Goal: Task Accomplishment & Management: Manage account settings

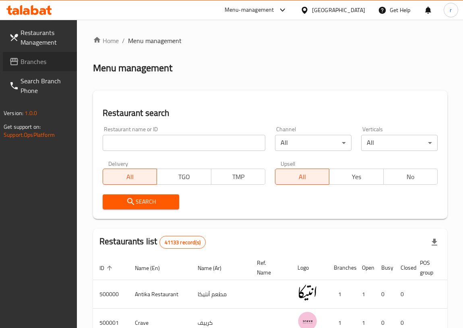
click at [43, 62] on span "Branches" at bounding box center [46, 62] width 50 height 10
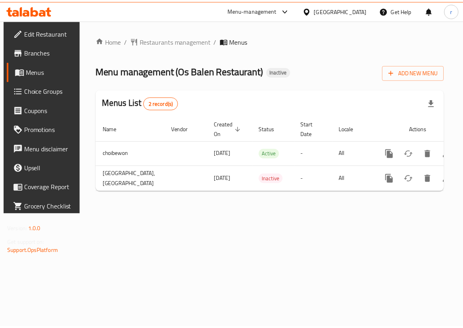
scroll to position [0, 41]
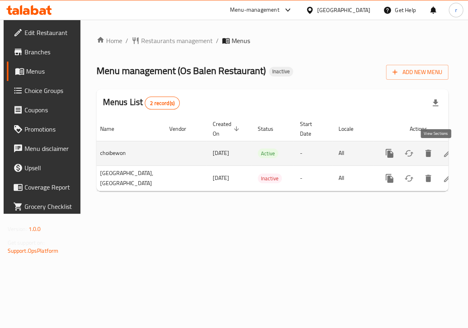
click at [443, 156] on icon "enhanced table" at bounding box center [448, 153] width 10 height 10
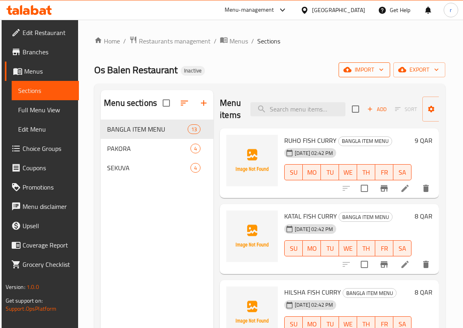
click at [383, 70] on icon "button" at bounding box center [381, 70] width 4 height 2
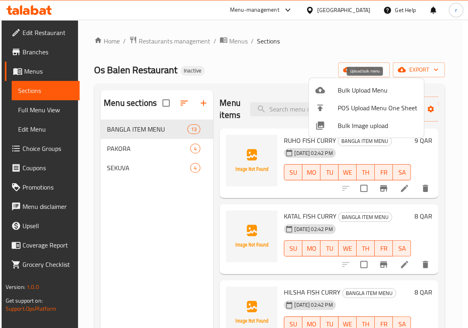
click at [361, 94] on span "Bulk Upload Menu" at bounding box center [378, 90] width 80 height 10
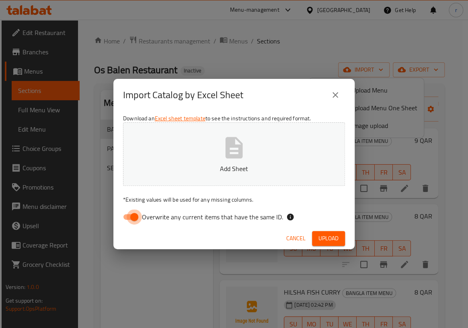
click at [128, 218] on input "Overwrite any current items that have the same ID." at bounding box center [134, 216] width 46 height 15
checkbox input "false"
click at [227, 155] on icon "button" at bounding box center [234, 147] width 17 height 21
click at [323, 240] on span "Upload" at bounding box center [329, 238] width 20 height 10
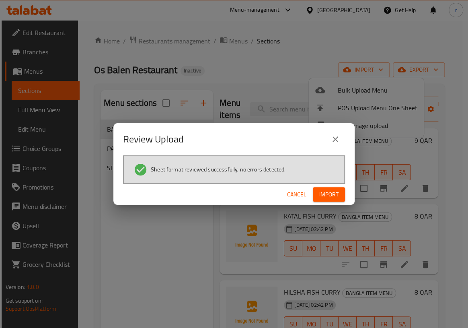
click at [324, 197] on span "Import" at bounding box center [328, 194] width 19 height 10
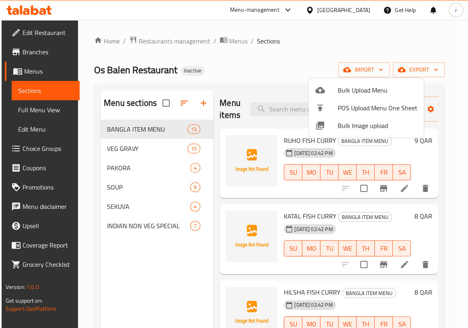
click at [123, 187] on div at bounding box center [234, 164] width 468 height 328
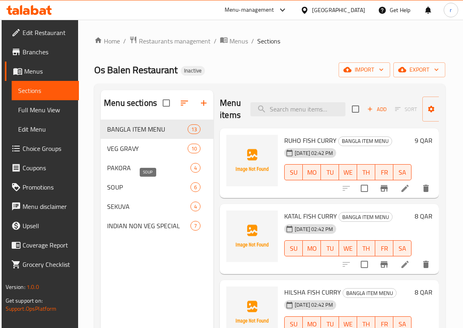
click at [123, 187] on span "SOUP" at bounding box center [148, 187] width 83 height 10
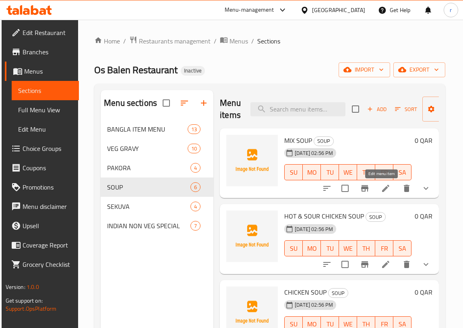
click at [382, 188] on icon at bounding box center [385, 188] width 7 height 7
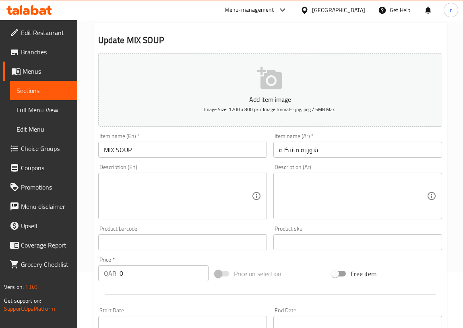
scroll to position [38, 0]
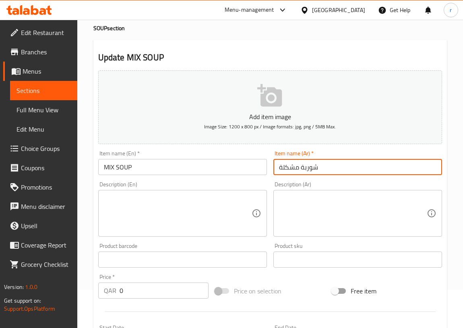
drag, startPoint x: 298, startPoint y: 167, endPoint x: 267, endPoint y: 169, distance: 31.4
click at [267, 169] on div "Add item image Image Size: 1200 x 800 px / Image formats: jpg, png / 5MB Max. I…" at bounding box center [270, 240] width 350 height 347
click at [335, 168] on input "شوربة مشكلة" at bounding box center [357, 167] width 169 height 16
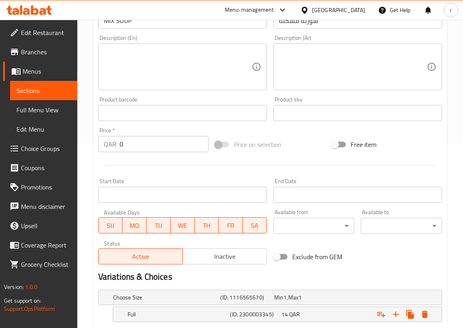
scroll to position [257, 0]
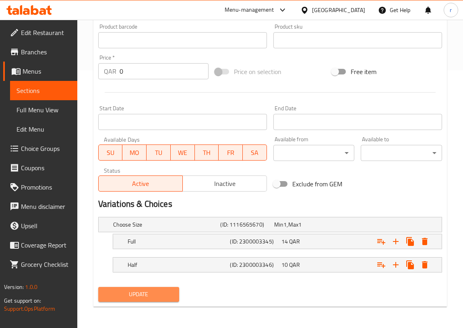
click at [156, 294] on span "Update" at bounding box center [139, 294] width 68 height 10
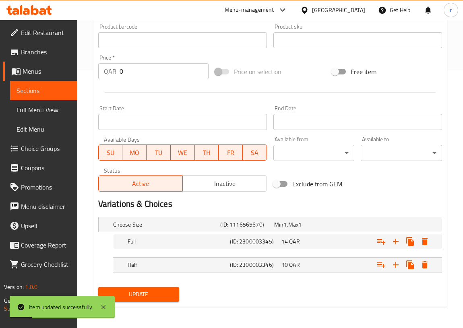
click at [56, 92] on span "Sections" at bounding box center [43, 91] width 54 height 10
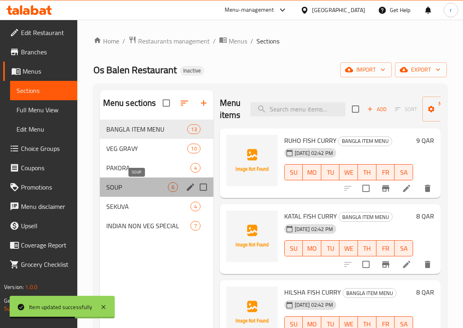
click at [129, 185] on span "SOUP" at bounding box center [137, 187] width 62 height 10
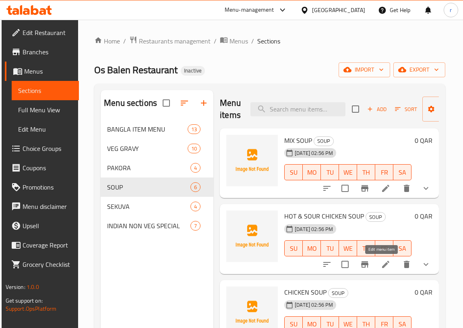
click at [384, 267] on icon at bounding box center [386, 264] width 10 height 10
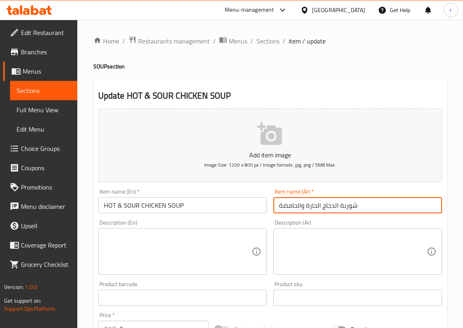
drag, startPoint x: 363, startPoint y: 202, endPoint x: 251, endPoint y: 211, distance: 112.6
click at [251, 211] on div "Add item image Image Size: 1200 x 800 px / Image formats: jpg, png / 5MB Max. I…" at bounding box center [270, 278] width 350 height 347
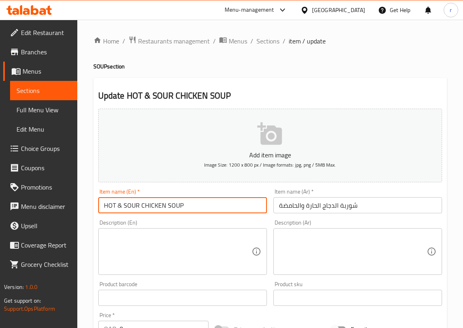
drag, startPoint x: 205, startPoint y: 207, endPoint x: 87, endPoint y: 213, distance: 118.4
click at [87, 213] on div "Home / Restaurants management / Menus / Sections / item / update SOUP section U…" at bounding box center [269, 303] width 385 height 567
click at [212, 209] on input "HOT & SOUR CHICKEN SOUP" at bounding box center [182, 205] width 169 height 16
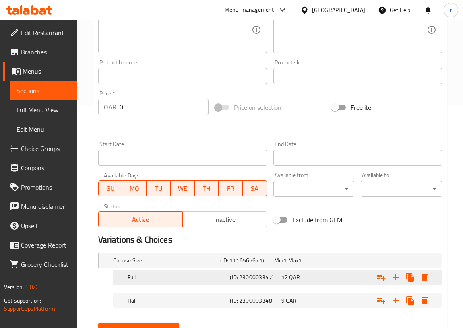
scroll to position [257, 0]
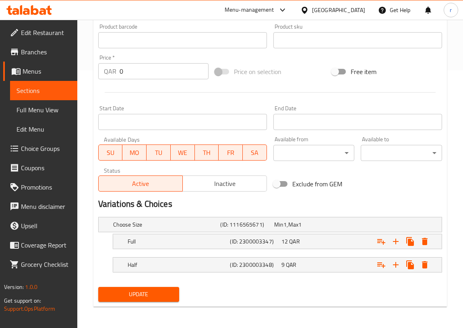
click at [159, 298] on span "Update" at bounding box center [139, 294] width 68 height 10
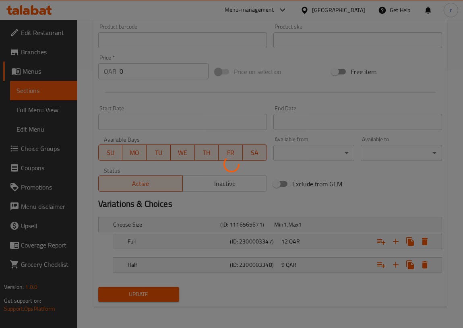
click at [37, 95] on div at bounding box center [231, 164] width 463 height 328
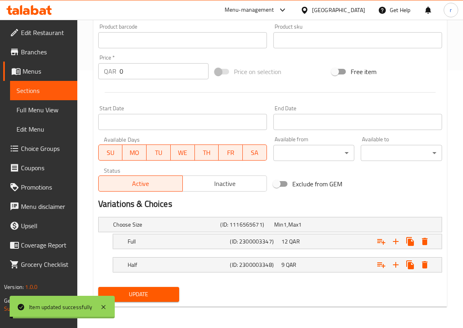
click at [37, 95] on span "Sections" at bounding box center [43, 91] width 54 height 10
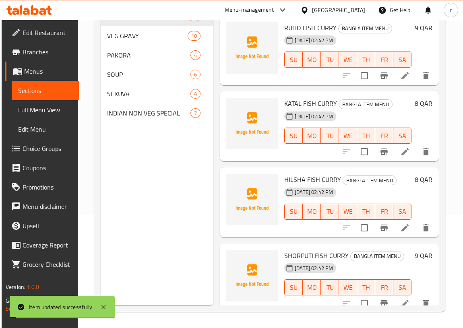
scroll to position [113, 0]
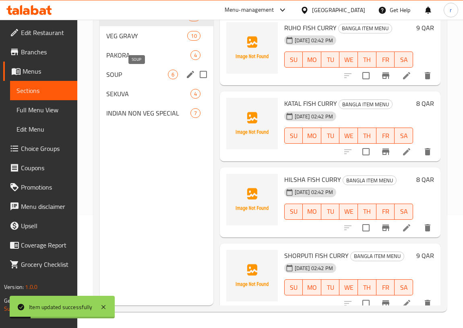
click at [134, 76] on span "SOUP" at bounding box center [137, 75] width 62 height 10
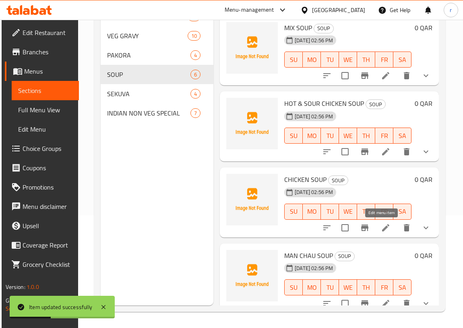
click at [382, 229] on icon at bounding box center [386, 228] width 10 height 10
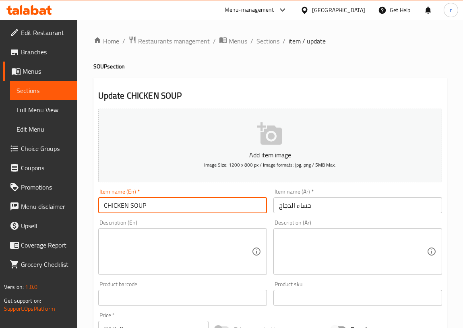
drag, startPoint x: 129, startPoint y: 204, endPoint x: 146, endPoint y: 205, distance: 17.3
click at [146, 205] on input "CHICKEN SOUP" at bounding box center [182, 205] width 169 height 16
click at [198, 206] on input "CHICKEN SOUP" at bounding box center [182, 205] width 169 height 16
drag, startPoint x: 143, startPoint y: 206, endPoint x: 129, endPoint y: 208, distance: 14.2
click at [129, 208] on input "CHICKEN SOUP" at bounding box center [182, 205] width 169 height 16
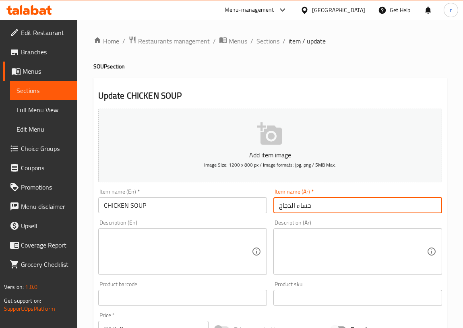
drag, startPoint x: 297, startPoint y: 205, endPoint x: 319, endPoint y: 204, distance: 22.2
click at [319, 204] on input "حساء الدجاج" at bounding box center [357, 205] width 169 height 16
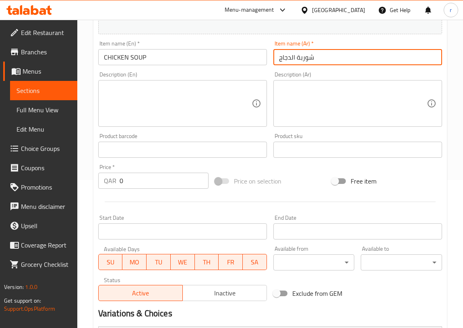
scroll to position [256, 0]
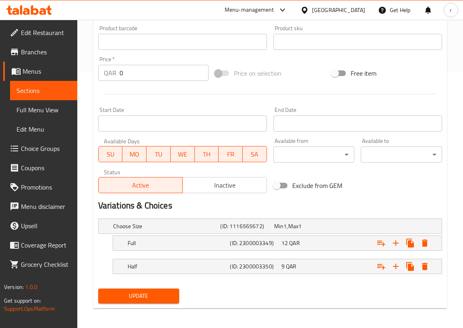
type input "شوربة الدجاج"
click at [168, 296] on span "Update" at bounding box center [139, 296] width 68 height 10
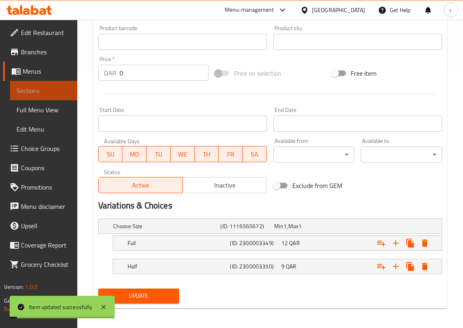
click at [57, 91] on span "Sections" at bounding box center [43, 91] width 54 height 10
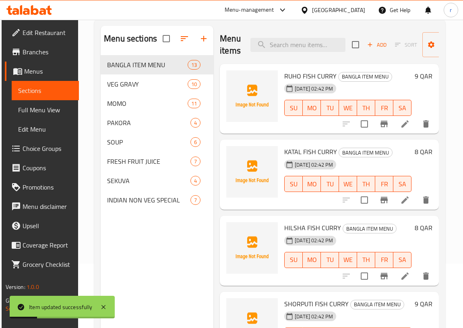
scroll to position [3, 0]
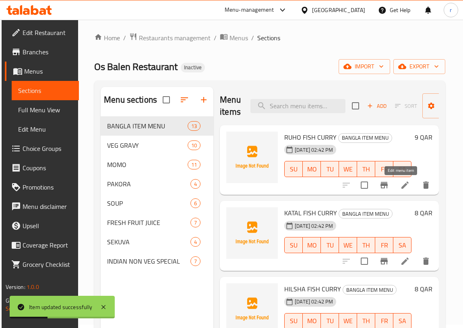
click at [403, 187] on icon at bounding box center [405, 185] width 10 height 10
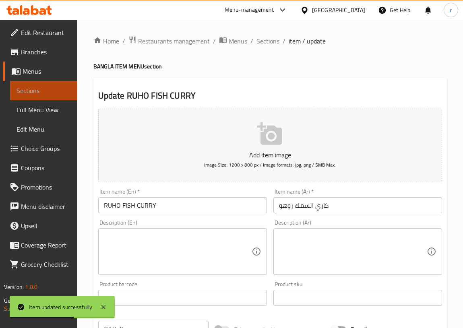
click at [51, 92] on span "Sections" at bounding box center [43, 91] width 54 height 10
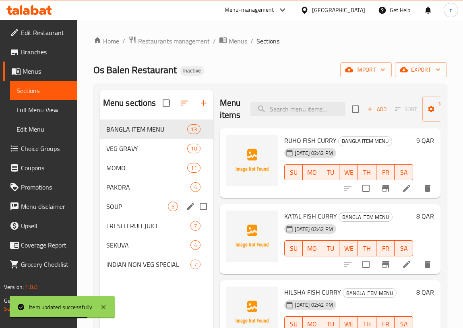
click at [119, 203] on span "SOUP" at bounding box center [137, 207] width 62 height 10
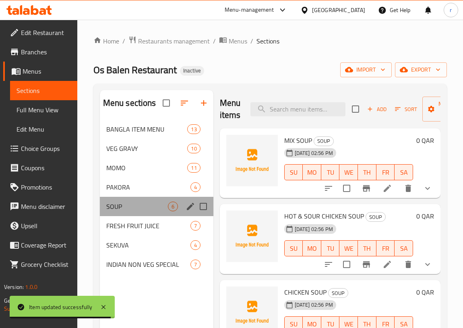
click at [143, 200] on div "SOUP 6" at bounding box center [156, 206] width 113 height 19
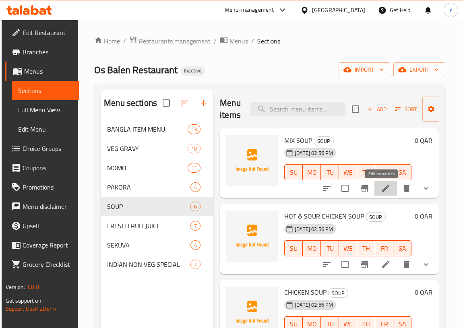
click at [382, 190] on icon at bounding box center [385, 188] width 7 height 7
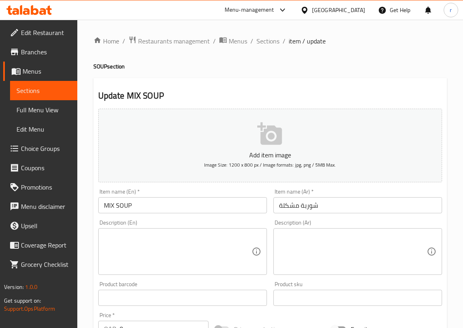
click at [43, 94] on span "Sections" at bounding box center [43, 91] width 54 height 10
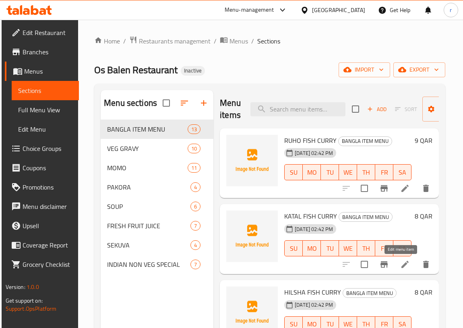
click at [401, 261] on icon at bounding box center [405, 264] width 10 height 10
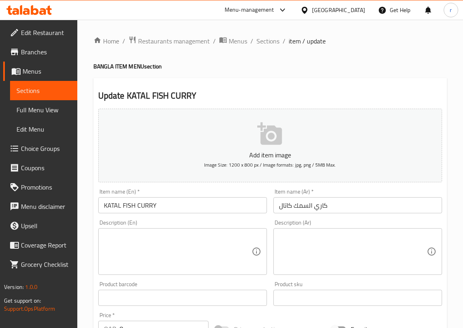
click at [30, 92] on span "Sections" at bounding box center [43, 91] width 54 height 10
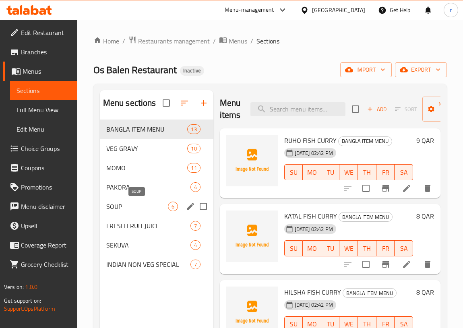
click at [132, 206] on span "SOUP" at bounding box center [137, 207] width 62 height 10
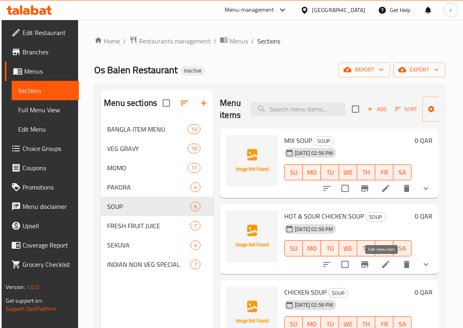
click at [385, 263] on icon at bounding box center [386, 264] width 10 height 10
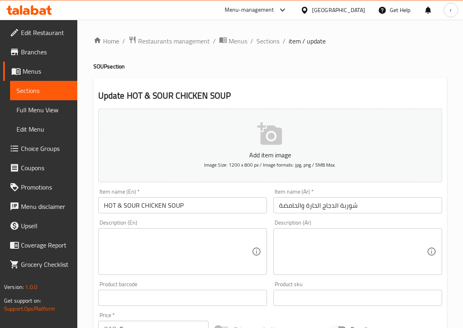
click at [35, 91] on span "Sections" at bounding box center [43, 91] width 54 height 10
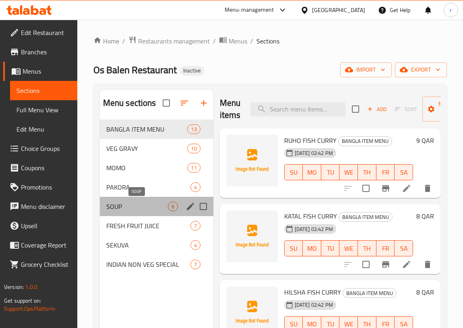
click at [154, 206] on span "SOUP" at bounding box center [137, 207] width 62 height 10
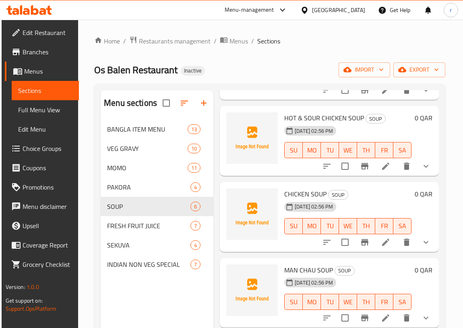
scroll to position [109, 0]
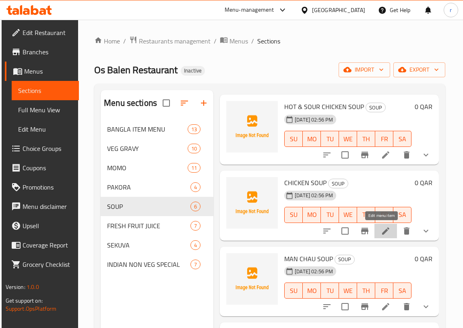
click at [381, 234] on icon at bounding box center [386, 231] width 10 height 10
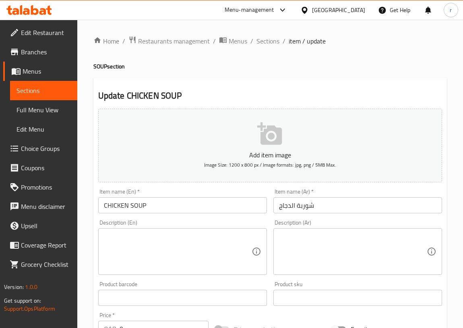
click at [52, 94] on span "Sections" at bounding box center [43, 91] width 54 height 10
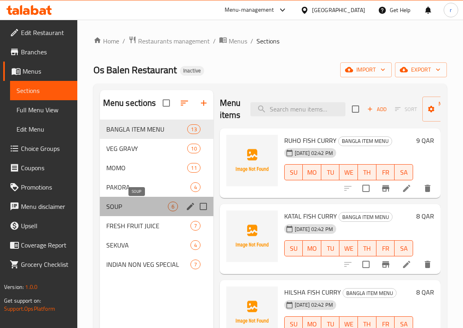
click at [151, 208] on span "SOUP" at bounding box center [137, 207] width 62 height 10
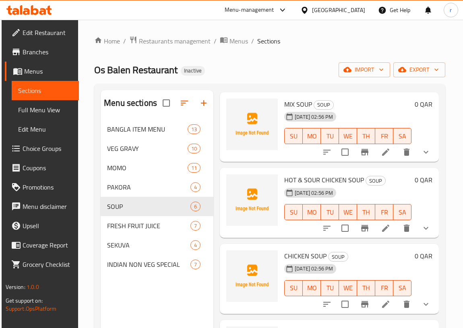
scroll to position [73, 0]
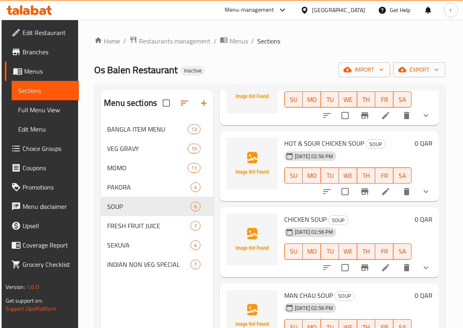
click at [381, 268] on icon at bounding box center [386, 268] width 10 height 10
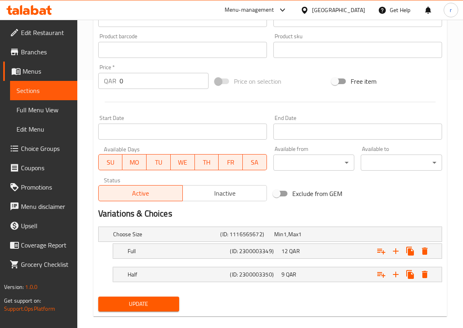
scroll to position [257, 0]
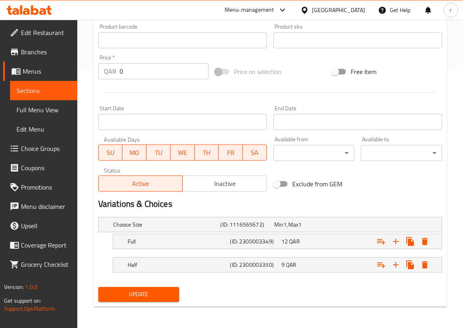
click at [55, 93] on span "Sections" at bounding box center [43, 91] width 54 height 10
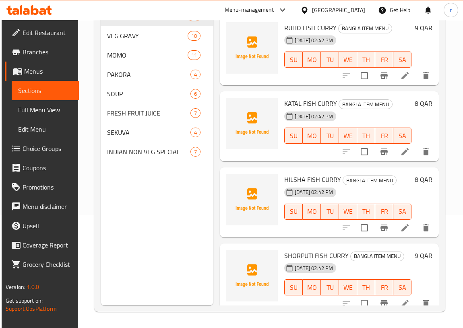
scroll to position [113, 0]
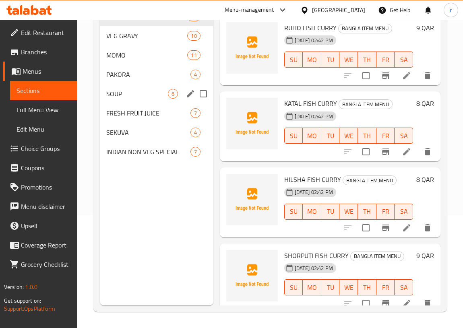
click at [131, 98] on div "SOUP 6" at bounding box center [156, 93] width 113 height 19
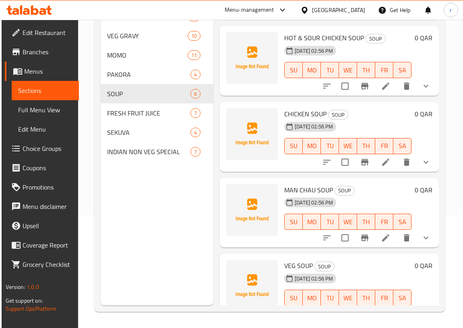
scroll to position [73, 0]
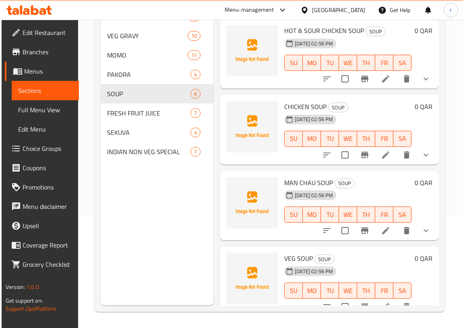
click at [379, 235] on li at bounding box center [385, 230] width 23 height 14
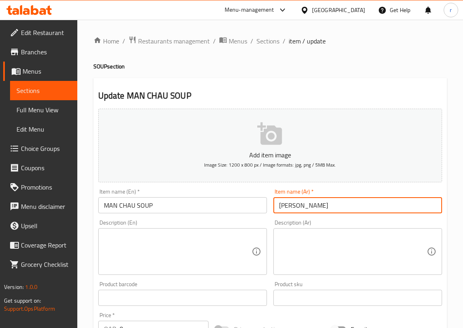
drag, startPoint x: 298, startPoint y: 205, endPoint x: 321, endPoint y: 204, distance: 23.3
click at [321, 204] on input "حساء مانشو" at bounding box center [357, 205] width 169 height 16
type input "شوربة مانشو"
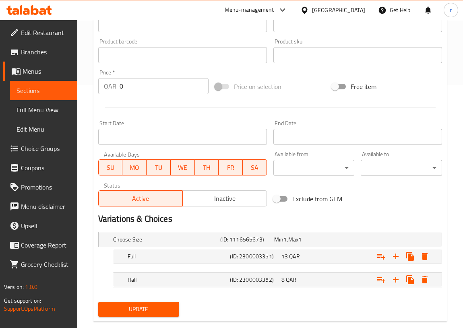
scroll to position [257, 0]
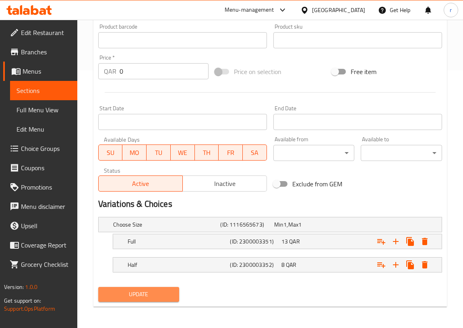
click at [164, 290] on span "Update" at bounding box center [139, 294] width 68 height 10
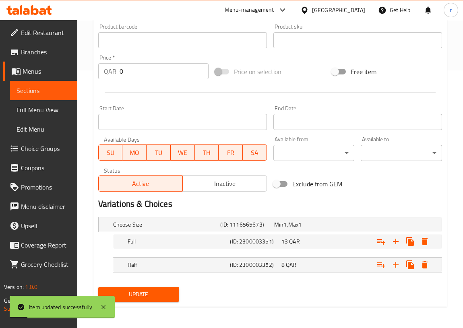
click at [50, 89] on span "Sections" at bounding box center [43, 91] width 54 height 10
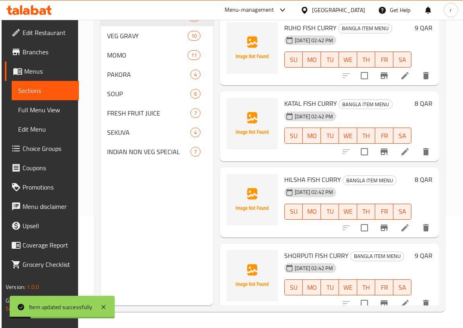
scroll to position [113, 0]
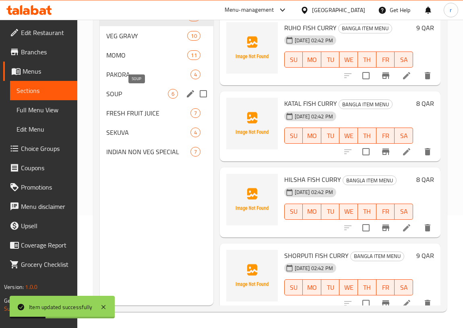
click at [124, 94] on span "SOUP" at bounding box center [137, 94] width 62 height 10
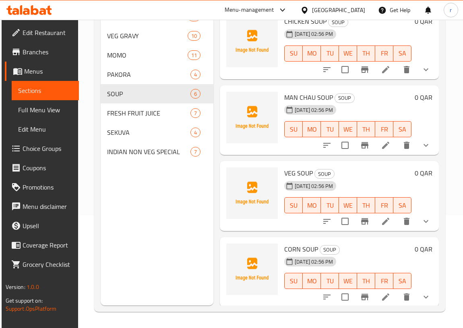
scroll to position [165, 0]
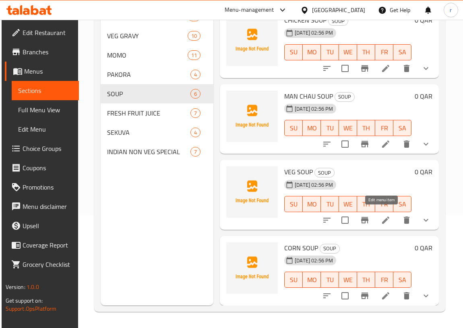
click at [382, 216] on icon at bounding box center [386, 220] width 10 height 10
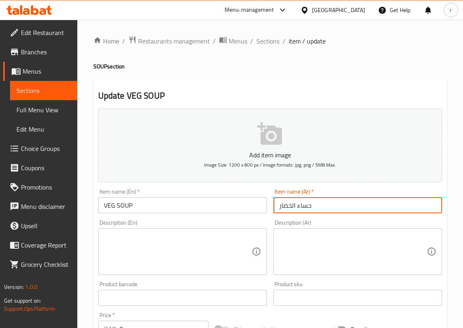
drag, startPoint x: 296, startPoint y: 204, endPoint x: 315, endPoint y: 205, distance: 19.3
click at [315, 205] on input "حساء الخضار" at bounding box center [357, 205] width 169 height 16
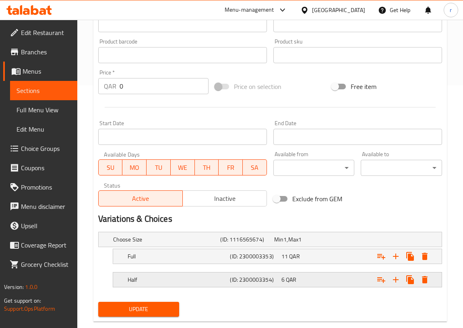
scroll to position [257, 0]
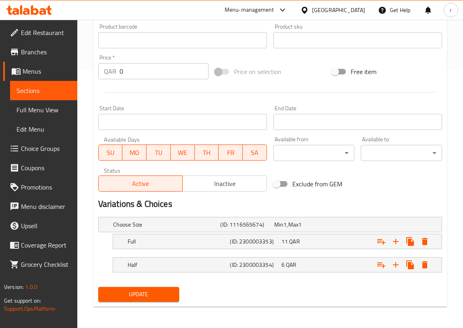
type input "شوربة الخضار"
click at [171, 289] on span "Update" at bounding box center [139, 294] width 68 height 10
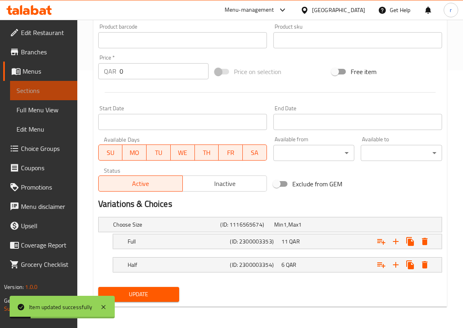
click at [53, 95] on span "Sections" at bounding box center [43, 91] width 54 height 10
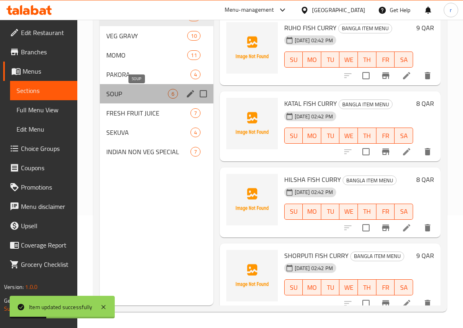
click at [130, 96] on span "SOUP" at bounding box center [137, 94] width 62 height 10
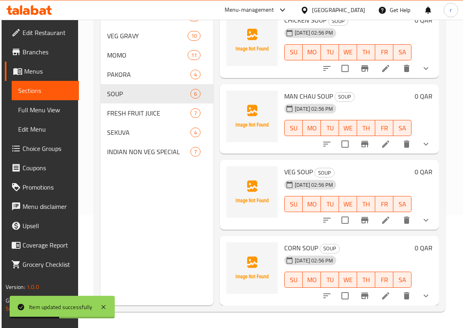
scroll to position [165, 0]
click at [383, 292] on icon at bounding box center [385, 295] width 7 height 7
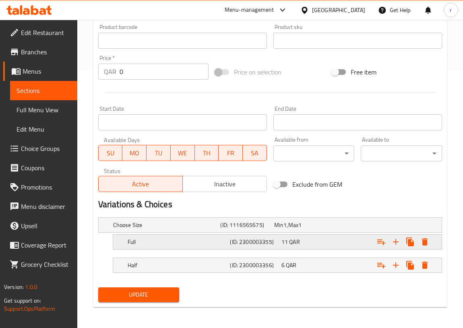
scroll to position [257, 0]
click at [167, 292] on span "Update" at bounding box center [139, 294] width 68 height 10
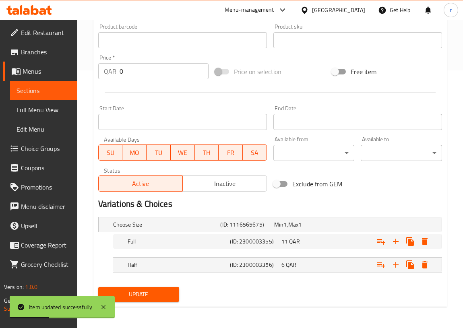
click at [40, 90] on span "Sections" at bounding box center [43, 91] width 54 height 10
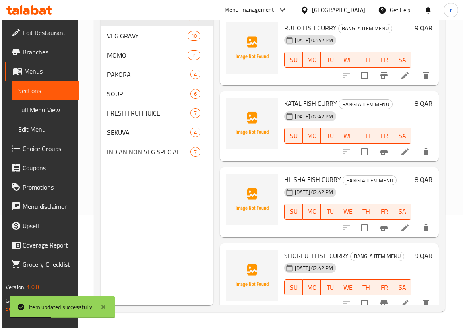
scroll to position [113, 0]
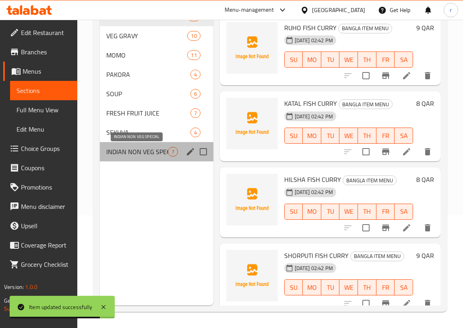
click at [135, 153] on span "INDIAN NON VEG SPECIAL" at bounding box center [137, 152] width 62 height 10
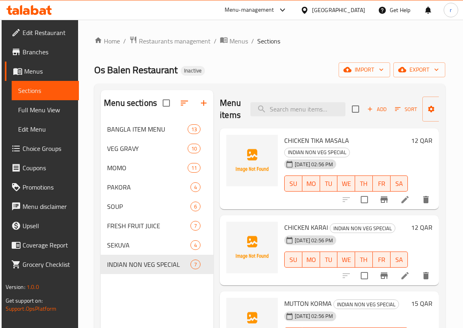
click at [401, 202] on icon at bounding box center [404, 199] width 7 height 7
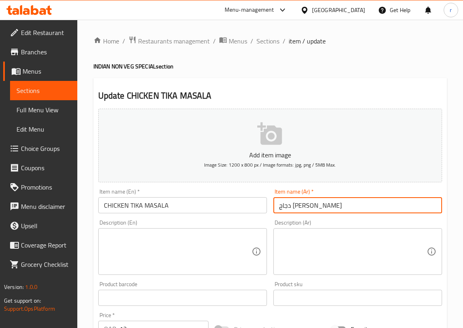
drag, startPoint x: 288, startPoint y: 205, endPoint x: 283, endPoint y: 206, distance: 5.2
click at [283, 206] on input "دجاج تیكا ماشالا" at bounding box center [357, 205] width 169 height 16
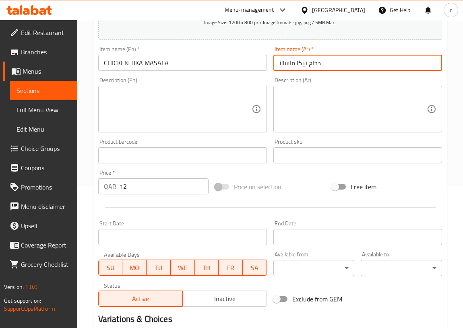
scroll to position [130, 0]
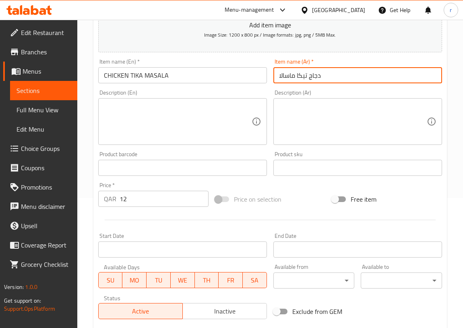
type input "دجاج تیكا ماسالا"
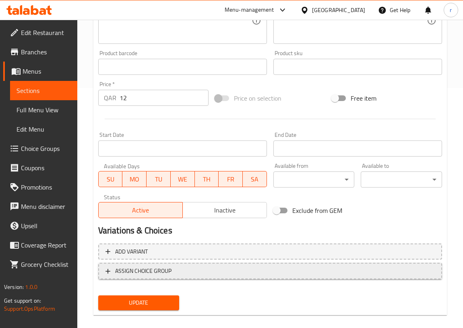
scroll to position [249, 0]
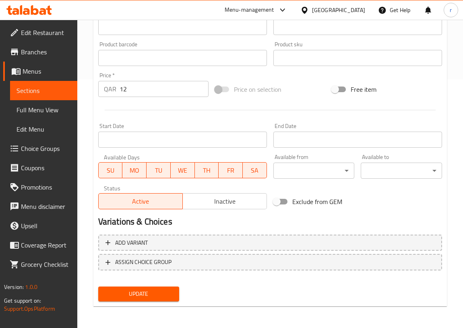
click at [149, 293] on span "Update" at bounding box center [139, 294] width 68 height 10
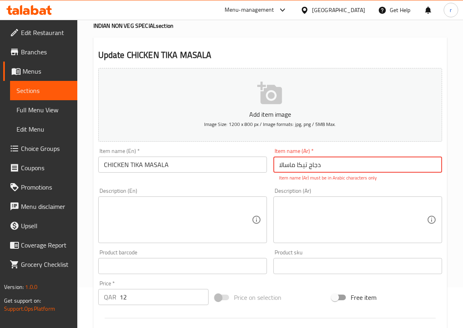
click at [28, 90] on span "Sections" at bounding box center [43, 91] width 54 height 10
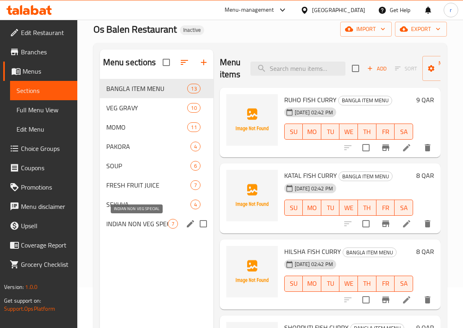
click at [146, 221] on span "INDIAN NON VEG SPECIAL" at bounding box center [137, 224] width 62 height 10
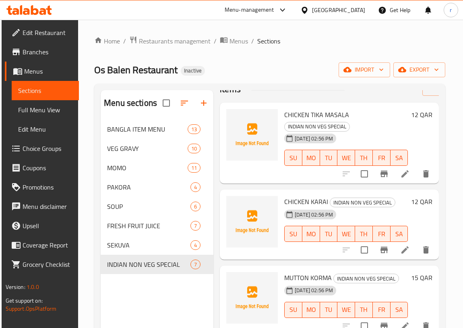
scroll to position [36, 0]
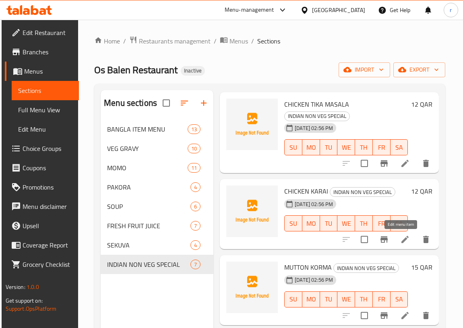
click at [401, 241] on icon at bounding box center [404, 239] width 7 height 7
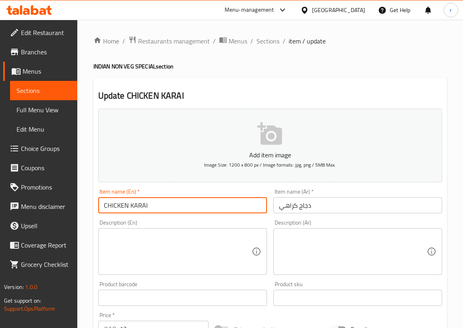
drag, startPoint x: 130, startPoint y: 203, endPoint x: 150, endPoint y: 203, distance: 19.3
click at [150, 203] on input "CHICKEN KARAI" at bounding box center [182, 205] width 169 height 16
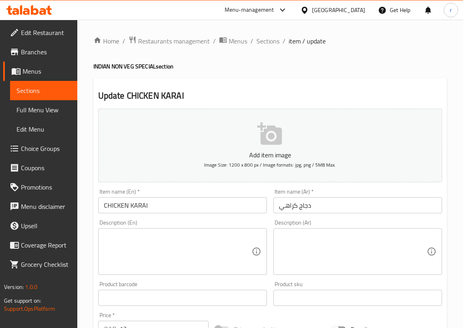
click at [158, 206] on input "CHICKEN KARAI" at bounding box center [182, 205] width 169 height 16
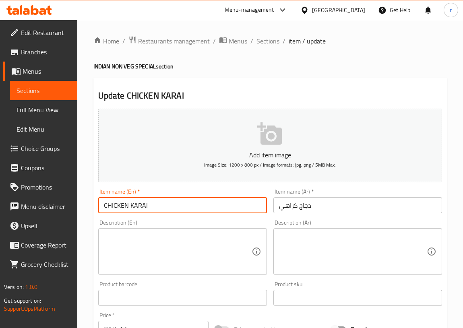
drag, startPoint x: 130, startPoint y: 205, endPoint x: 149, endPoint y: 205, distance: 18.9
click at [149, 205] on input "CHICKEN KARAI" at bounding box center [182, 205] width 169 height 16
click at [180, 202] on input "CHICKEN KARAI" at bounding box center [182, 205] width 169 height 16
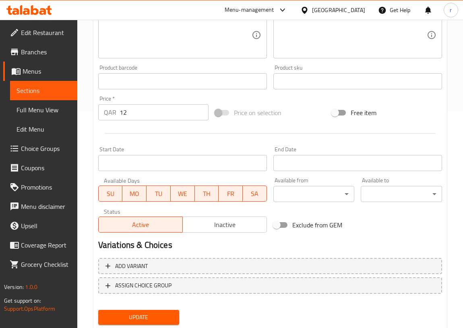
scroll to position [219, 0]
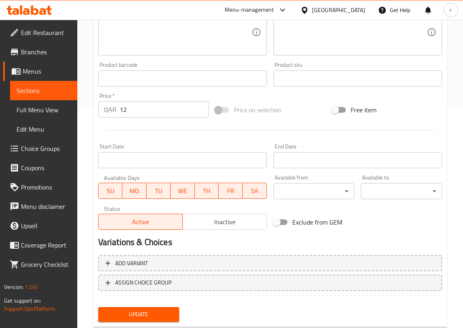
click at [165, 310] on span "Update" at bounding box center [139, 314] width 68 height 10
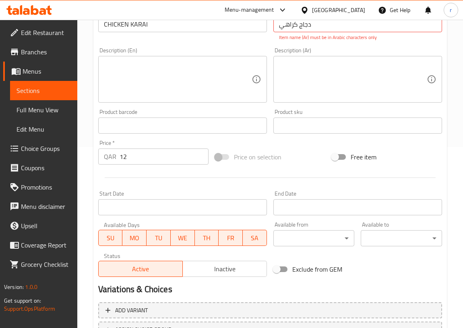
scroll to position [249, 0]
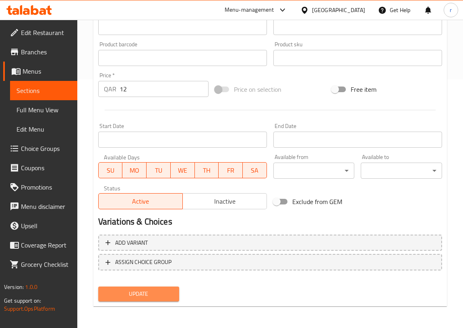
click at [142, 289] on span "Update" at bounding box center [139, 294] width 68 height 10
click at [162, 294] on span "Update" at bounding box center [139, 294] width 68 height 10
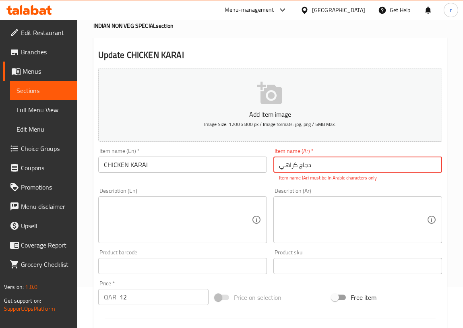
click at [327, 165] on input "دجاج كراھي" at bounding box center [357, 164] width 169 height 16
drag, startPoint x: 274, startPoint y: 165, endPoint x: 321, endPoint y: 165, distance: 47.1
click at [321, 165] on input "دجاج كراھي" at bounding box center [357, 164] width 169 height 16
click at [322, 169] on input "دجاج كراھي" at bounding box center [357, 164] width 169 height 16
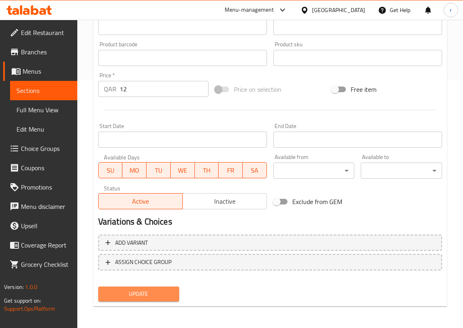
click at [147, 291] on span "Update" at bounding box center [139, 294] width 68 height 10
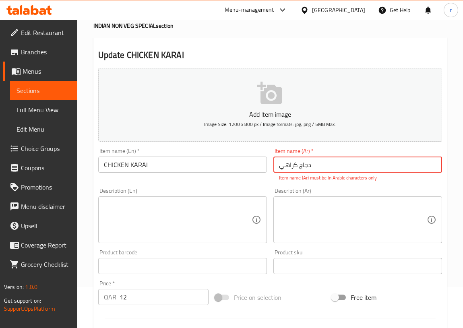
drag, startPoint x: 317, startPoint y: 165, endPoint x: 272, endPoint y: 167, distance: 44.7
click at [272, 167] on div "Item name (Ar)   * دجاج كراھي Item name (Ar) * Item name (Ar) must be in Arabic…" at bounding box center [357, 165] width 175 height 40
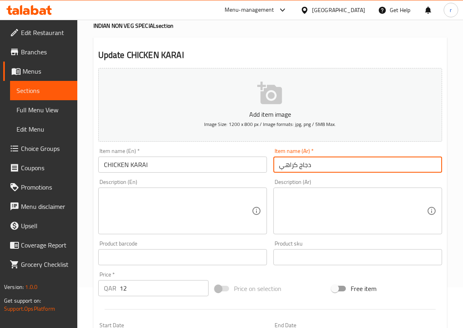
click at [333, 169] on input "دجاج كراهي" at bounding box center [357, 164] width 169 height 16
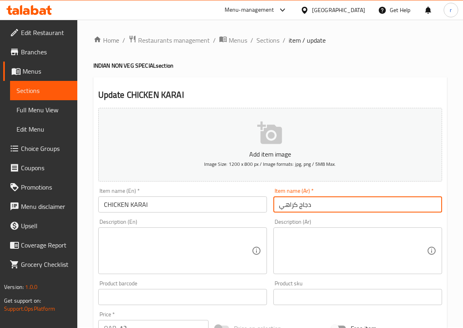
scroll to position [0, 0]
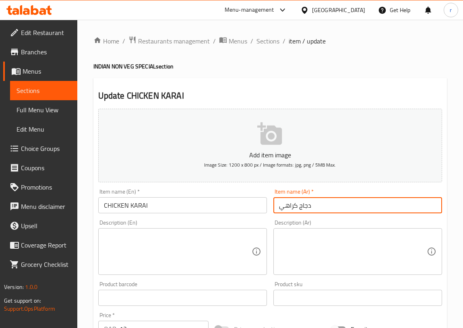
click at [326, 206] on input "دجاج كراهي" at bounding box center [357, 205] width 169 height 16
click at [276, 207] on input "دجاج كراهي" at bounding box center [357, 205] width 169 height 16
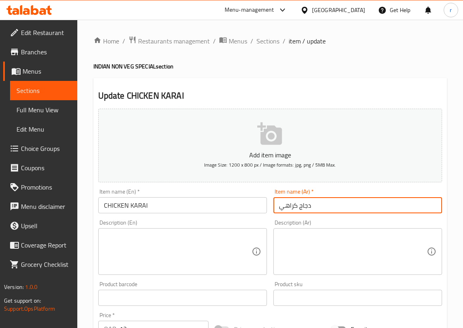
click at [272, 207] on div "Item name (Ar)   * دجاج كراهي Item name (Ar) *" at bounding box center [357, 200] width 175 height 31
click at [317, 205] on input "دجاج كراهي" at bounding box center [357, 205] width 169 height 16
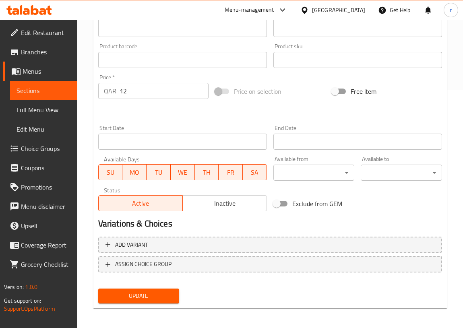
scroll to position [240, 0]
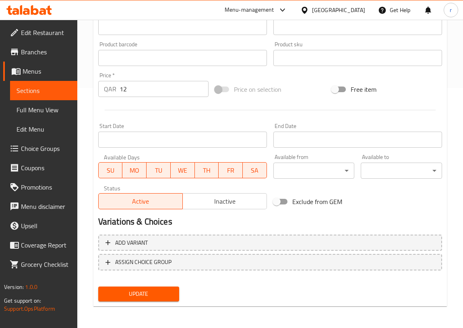
type input "دجاج كراهي"
click at [169, 291] on span "Update" at bounding box center [139, 294] width 68 height 10
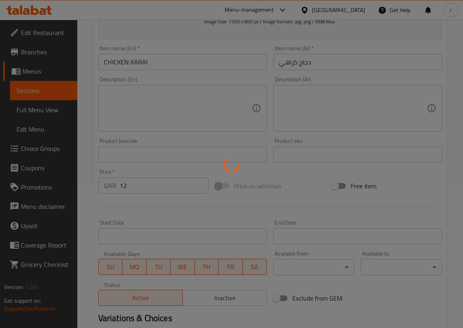
scroll to position [130, 0]
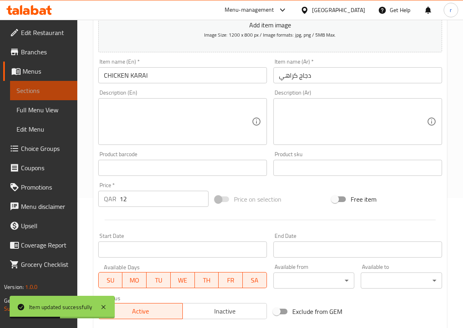
click at [65, 95] on span "Sections" at bounding box center [43, 91] width 54 height 10
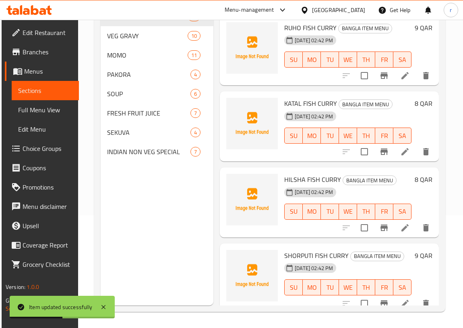
scroll to position [113, 0]
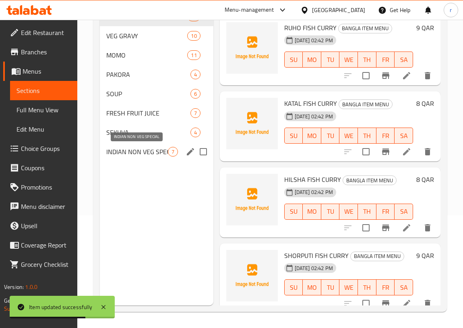
click at [133, 152] on span "INDIAN NON VEG SPECIAL" at bounding box center [137, 152] width 62 height 10
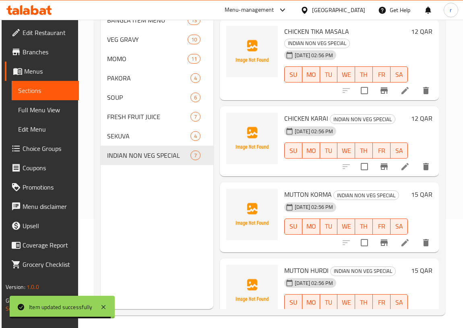
scroll to position [109, 0]
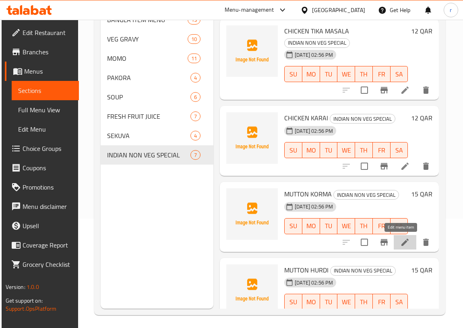
click at [400, 241] on icon at bounding box center [405, 242] width 10 height 10
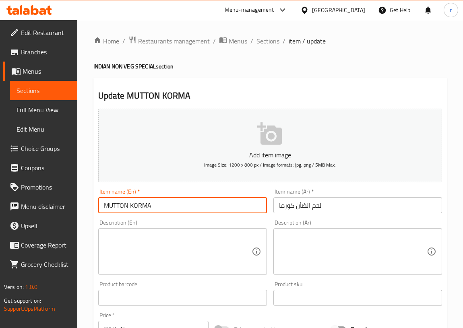
drag, startPoint x: 128, startPoint y: 204, endPoint x: 96, endPoint y: 206, distance: 32.2
click at [96, 206] on div "Item name (En)   * MUTTON KORMA Item name (En) *" at bounding box center [182, 200] width 175 height 31
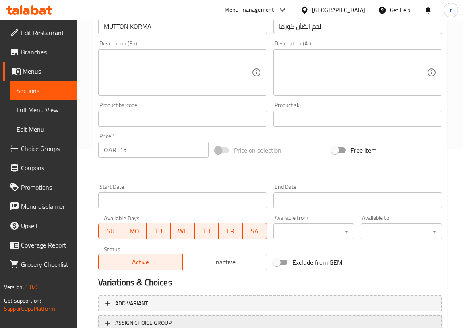
scroll to position [240, 0]
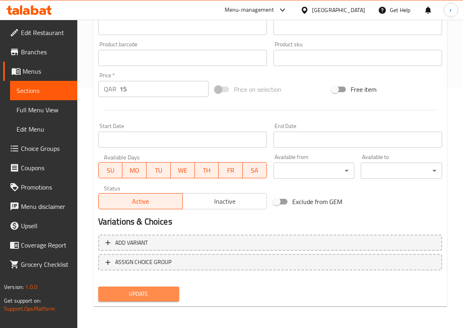
click at [162, 297] on span "Update" at bounding box center [139, 294] width 68 height 10
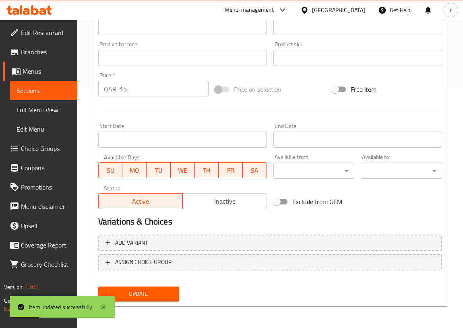
click at [56, 92] on span "Sections" at bounding box center [43, 91] width 54 height 10
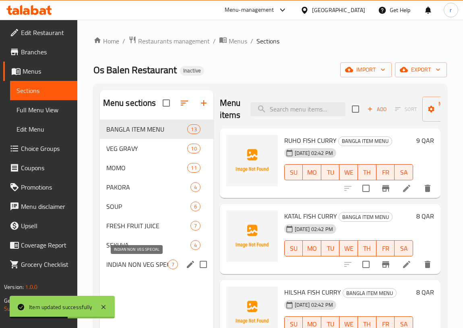
click at [138, 262] on span "INDIAN NON VEG SPECIAL" at bounding box center [137, 264] width 62 height 10
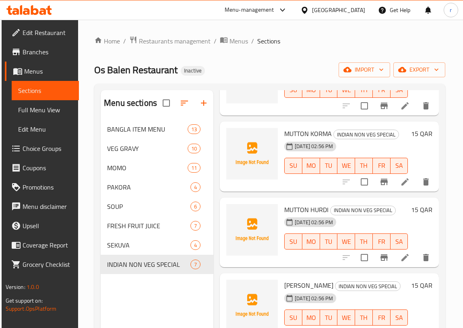
scroll to position [183, 0]
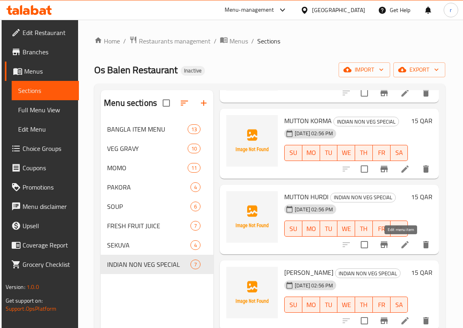
click at [400, 241] on icon at bounding box center [405, 245] width 10 height 10
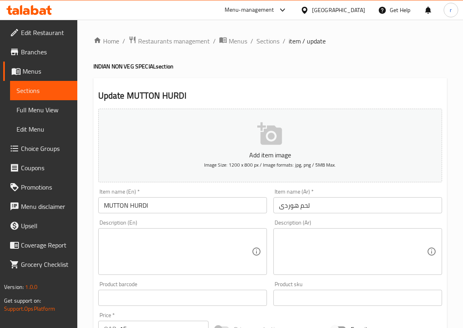
click at [298, 205] on input "لحم ھوردى" at bounding box center [357, 205] width 169 height 16
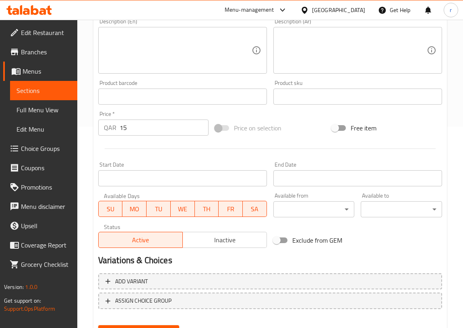
scroll to position [240, 0]
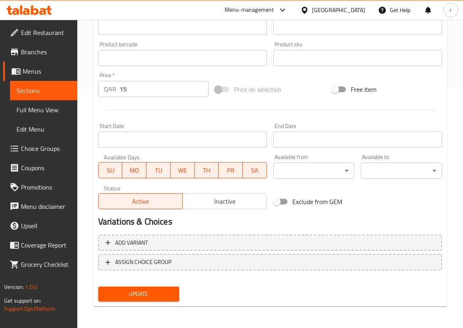
type input "لحم ضأن ھوردى"
click at [167, 289] on div "Add item image Image Size: 1200 x 800 px / Image formats: jpg, png / 5MB Max. I…" at bounding box center [270, 85] width 350 height 439
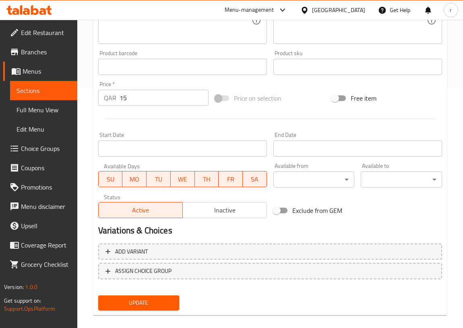
click at [29, 93] on span "Sections" at bounding box center [43, 91] width 54 height 10
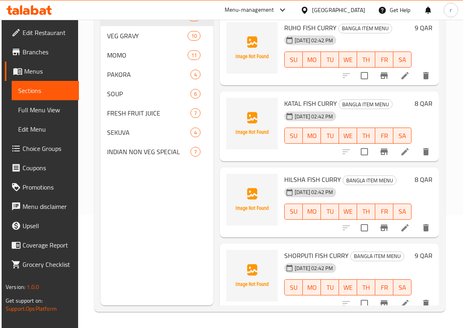
scroll to position [113, 0]
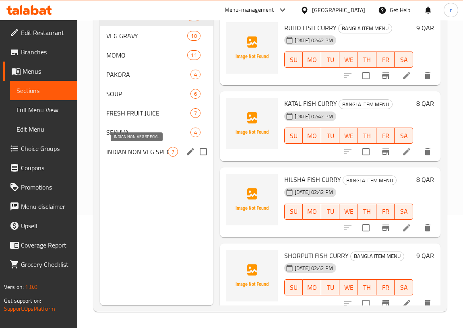
click at [124, 147] on span "INDIAN NON VEG SPECIAL" at bounding box center [137, 152] width 62 height 10
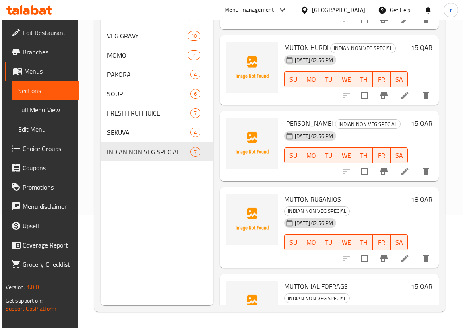
scroll to position [274, 0]
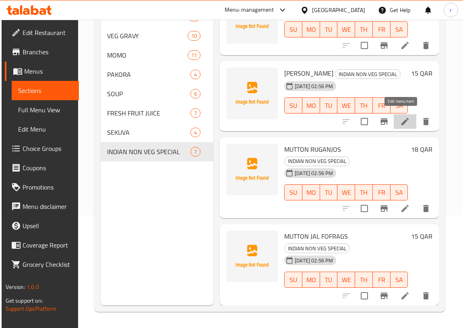
click at [400, 117] on icon at bounding box center [405, 122] width 10 height 10
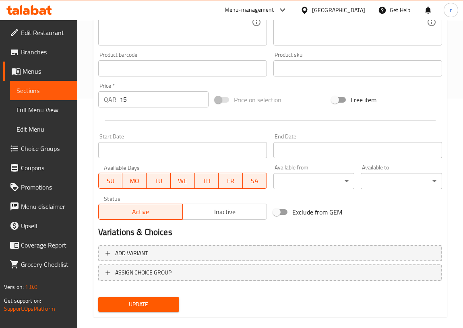
scroll to position [240, 0]
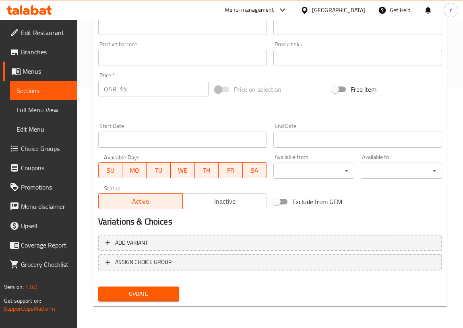
click at [149, 295] on span "Update" at bounding box center [139, 294] width 68 height 10
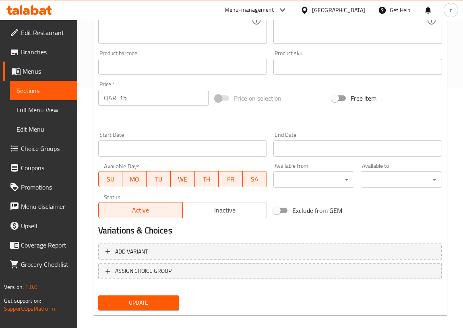
scroll to position [41, 0]
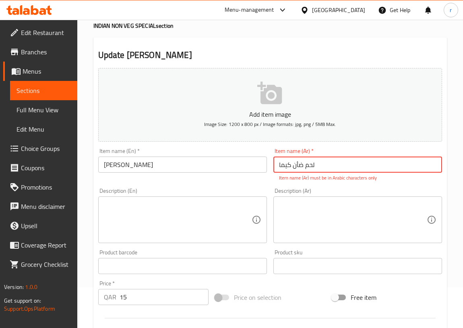
drag, startPoint x: 337, startPoint y: 163, endPoint x: 259, endPoint y: 165, distance: 78.1
click at [259, 165] on div "Add item image Image Size: 1200 x 800 px / Image formats: jpg, png / 5MB Max. I…" at bounding box center [270, 243] width 350 height 356
click at [323, 165] on input "لحم ضأن كیما" at bounding box center [357, 164] width 169 height 16
drag, startPoint x: 323, startPoint y: 165, endPoint x: 269, endPoint y: 168, distance: 54.0
click at [269, 168] on div "Add item image Image Size: 1200 x 800 px / Image formats: jpg, png / 5MB Max. I…" at bounding box center [270, 243] width 350 height 356
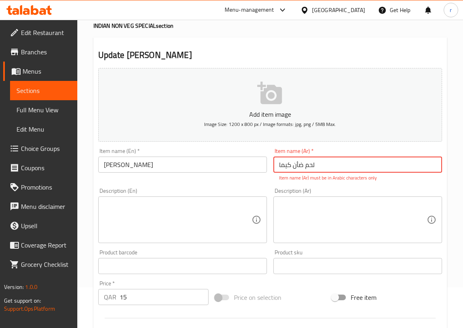
paste input "لحم ضأن"
type input "لحم ضأن"
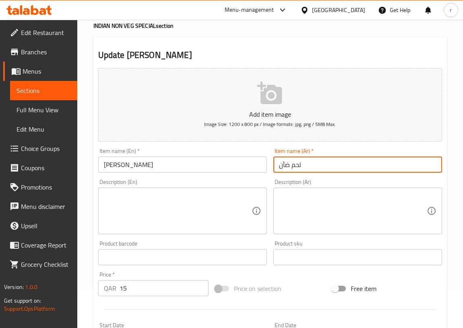
drag, startPoint x: 324, startPoint y: 164, endPoint x: 275, endPoint y: 164, distance: 49.1
click at [267, 165] on div "Add item image Image Size: 1200 x 800 px / Image formats: jpg, png / 5MB Max. I…" at bounding box center [270, 238] width 350 height 347
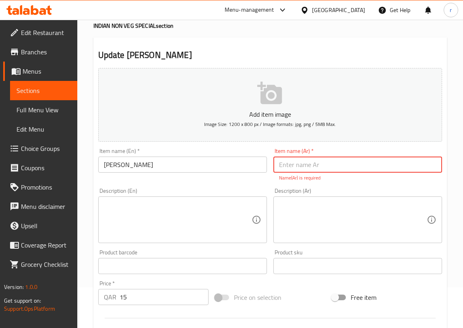
paste input "لحم ضأن كیما"
click at [276, 164] on input "لحم ضأن كیما" at bounding box center [357, 164] width 169 height 16
drag, startPoint x: 323, startPoint y: 165, endPoint x: 264, endPoint y: 169, distance: 58.4
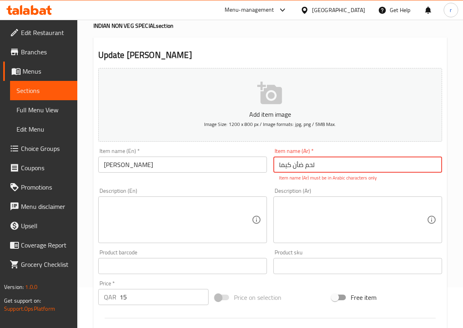
click at [264, 169] on div "Add item image Image Size: 1200 x 800 px / Image formats: jpg, png / 5MB Max. I…" at bounding box center [270, 243] width 350 height 356
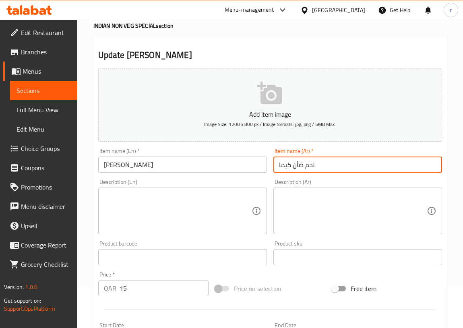
type input "لحم ضأن كيما"
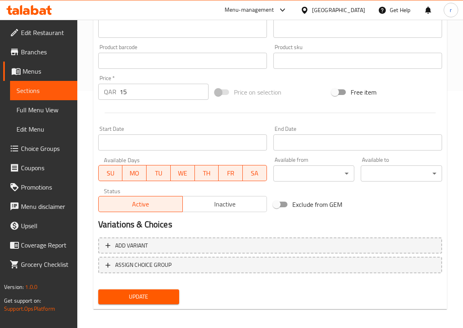
scroll to position [240, 0]
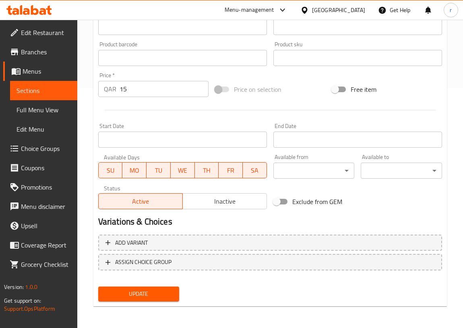
click at [158, 291] on span "Update" at bounding box center [139, 294] width 68 height 10
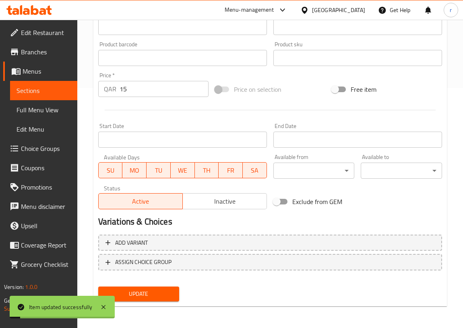
click at [28, 95] on span "Sections" at bounding box center [43, 91] width 54 height 10
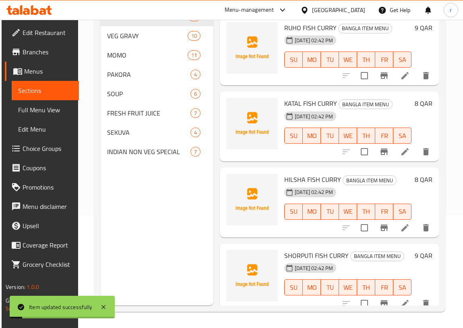
scroll to position [113, 0]
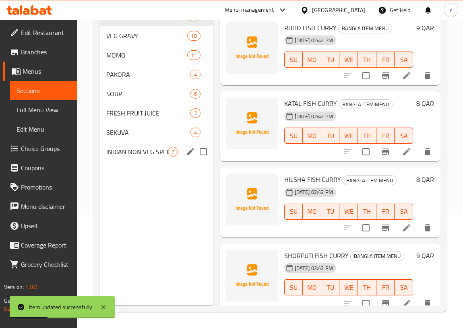
click at [119, 143] on div "INDIAN NON VEG SPECIAL 7" at bounding box center [156, 151] width 113 height 19
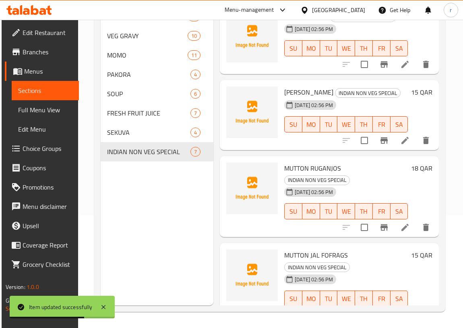
scroll to position [274, 0]
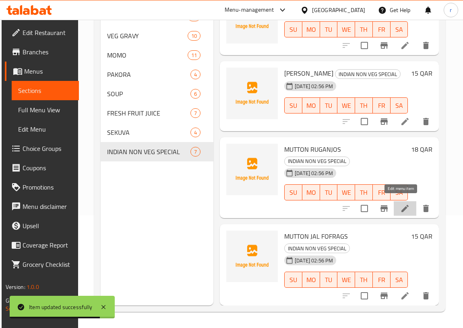
click at [401, 208] on icon at bounding box center [405, 209] width 10 height 10
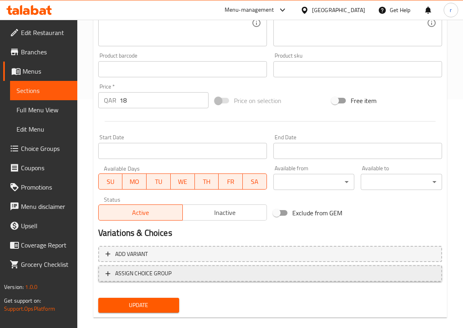
scroll to position [240, 0]
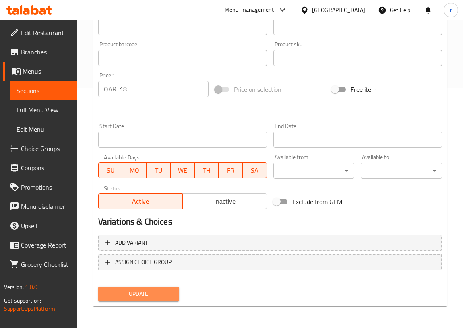
click at [171, 296] on span "Update" at bounding box center [139, 294] width 68 height 10
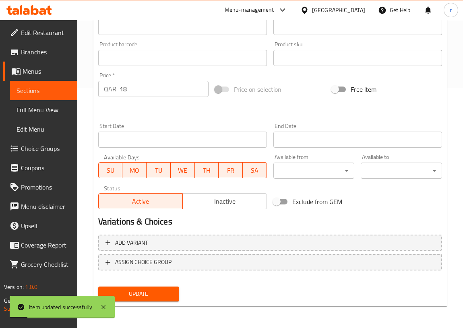
click at [42, 95] on span "Sections" at bounding box center [43, 91] width 54 height 10
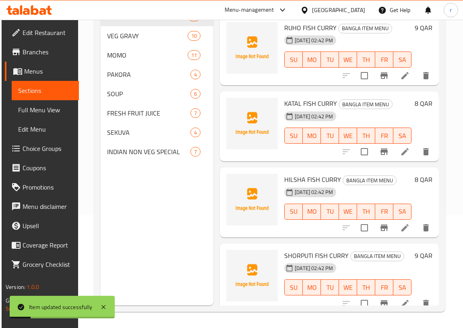
scroll to position [113, 0]
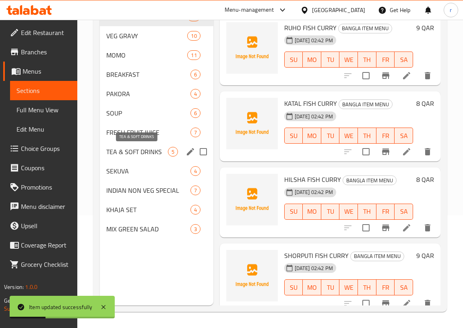
click at [133, 151] on span "TEA & SOFT DRINKS" at bounding box center [137, 152] width 62 height 10
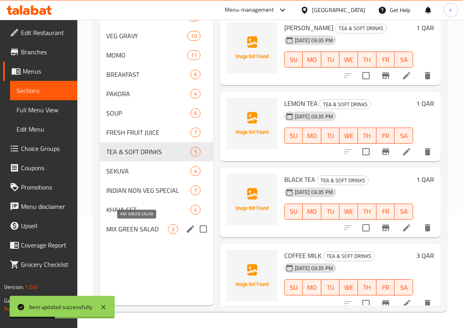
click at [126, 224] on span "MIX GREEN SALAD" at bounding box center [137, 229] width 62 height 10
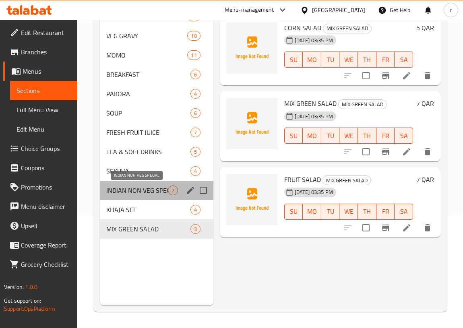
click at [146, 193] on span "INDIAN NON VEG SPECIAL" at bounding box center [137, 190] width 62 height 10
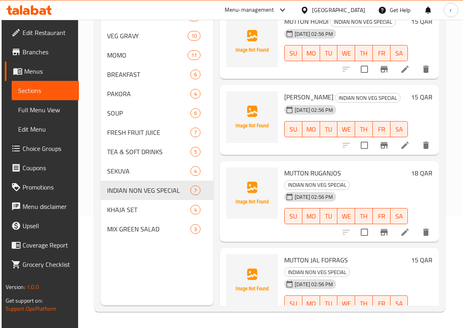
scroll to position [274, 0]
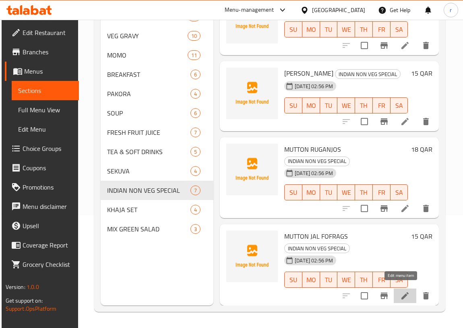
click at [403, 292] on icon at bounding box center [405, 296] width 10 height 10
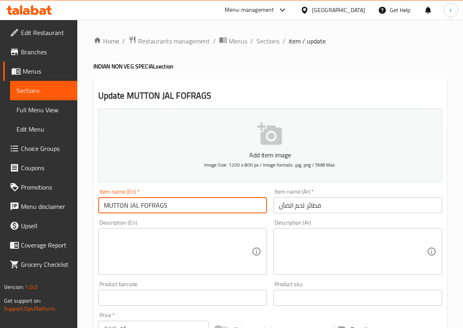
drag, startPoint x: 141, startPoint y: 204, endPoint x: 169, endPoint y: 205, distance: 28.2
click at [169, 205] on input "MUTTON JAL FOFRAGS" at bounding box center [182, 205] width 169 height 16
click at [186, 208] on input "MUTTON JAL FOFRAGS" at bounding box center [182, 205] width 169 height 16
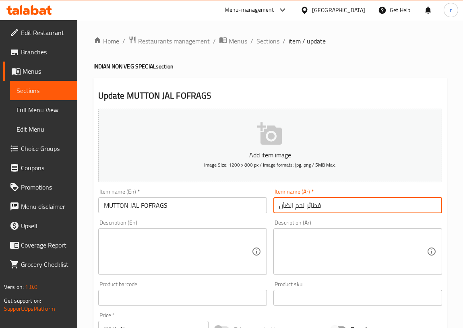
drag, startPoint x: 305, startPoint y: 204, endPoint x: 327, endPoint y: 205, distance: 22.1
click at [327, 205] on input "فطائر لحم الضأن" at bounding box center [357, 205] width 169 height 16
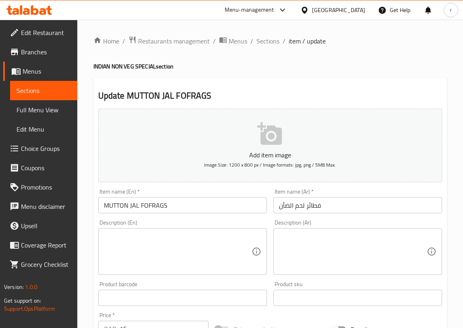
click at [187, 205] on input "MUTTON JAL FOFRAGS" at bounding box center [182, 205] width 169 height 16
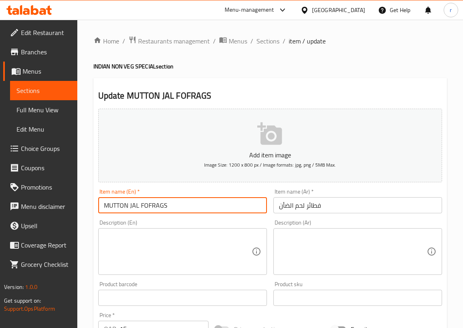
drag, startPoint x: 130, startPoint y: 205, endPoint x: 172, endPoint y: 204, distance: 42.2
click at [172, 204] on input "MUTTON JAL FOFRAGS" at bounding box center [182, 205] width 169 height 16
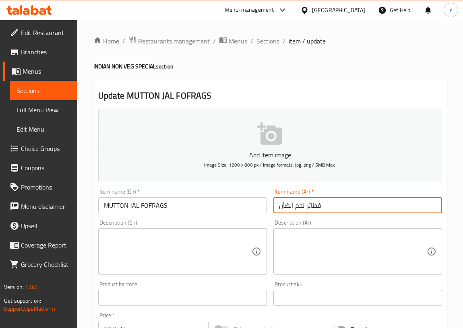
drag, startPoint x: 306, startPoint y: 206, endPoint x: 326, endPoint y: 206, distance: 20.1
click at [326, 206] on input "فطائر لحم الضأن" at bounding box center [357, 205] width 169 height 16
click at [350, 205] on input "فطائر لحم الضأن" at bounding box center [357, 205] width 169 height 16
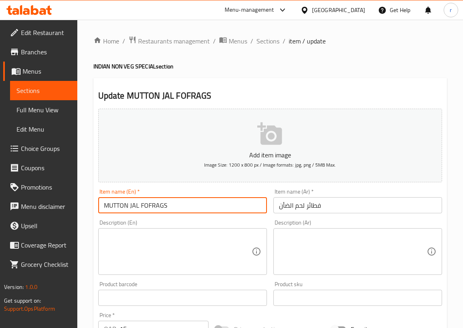
click at [204, 200] on input "MUTTON JAL FOFRAGS" at bounding box center [182, 205] width 169 height 16
click at [216, 205] on input "MUTTON JAL FOFRAGS" at bounding box center [182, 205] width 169 height 16
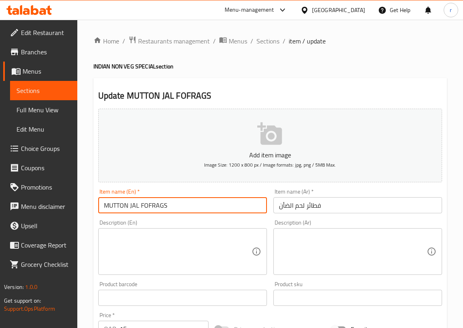
click at [216, 205] on input "MUTTON JAL FOFRAGS" at bounding box center [182, 205] width 169 height 16
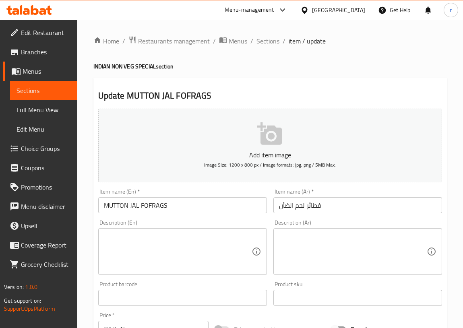
click at [177, 207] on input "MUTTON JAL FOFRAGS" at bounding box center [182, 205] width 169 height 16
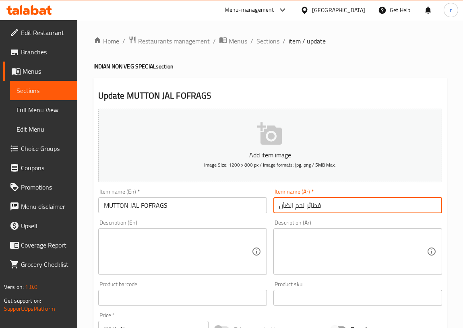
drag, startPoint x: 324, startPoint y: 201, endPoint x: 255, endPoint y: 208, distance: 69.6
click at [255, 208] on div "Add item image Image Size: 1200 x 800 px / Image formats: jpg, png / 5MB Max. I…" at bounding box center [270, 278] width 350 height 347
click at [337, 202] on input "فطائر لحم الضأن" at bounding box center [357, 205] width 169 height 16
drag, startPoint x: 330, startPoint y: 205, endPoint x: 264, endPoint y: 208, distance: 66.0
click at [264, 208] on div "Add item image Image Size: 1200 x 800 px / Image formats: jpg, png / 5MB Max. I…" at bounding box center [270, 278] width 350 height 347
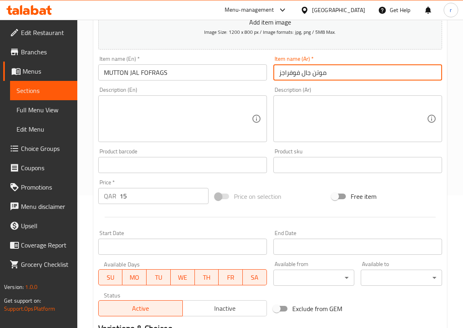
scroll to position [146, 0]
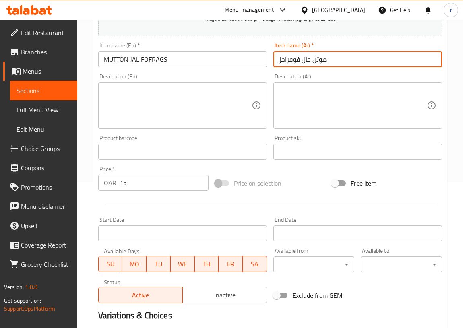
type input "موتن جال فوفراجز"
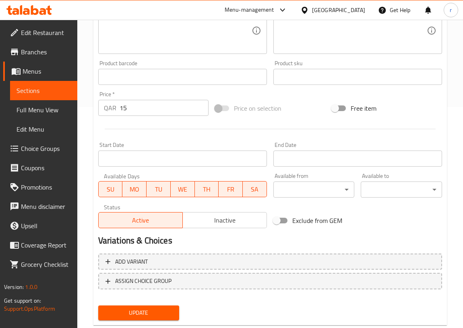
scroll to position [240, 0]
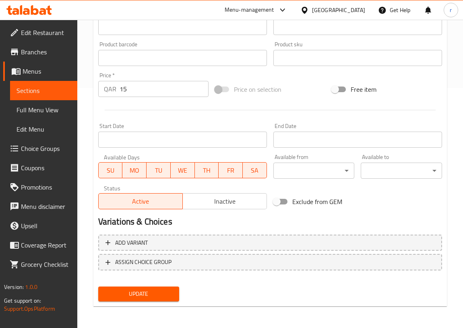
click at [145, 286] on button "Update" at bounding box center [138, 293] width 81 height 15
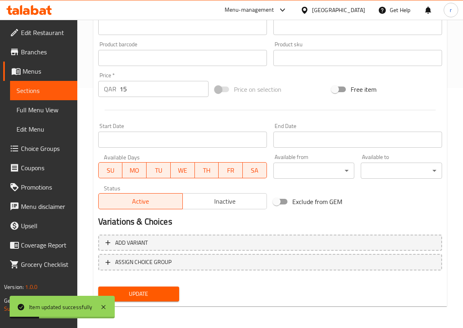
click at [24, 93] on span "Sections" at bounding box center [43, 91] width 54 height 10
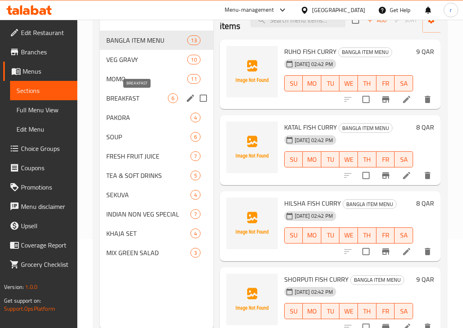
scroll to position [40, 0]
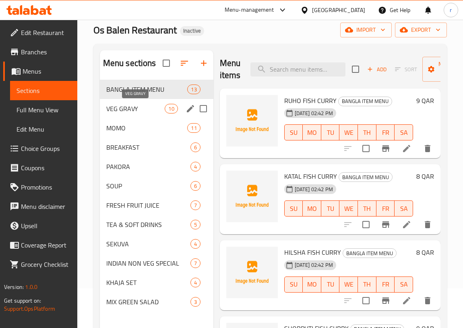
click at [132, 109] on span "VEG GRAVY" at bounding box center [135, 109] width 59 height 10
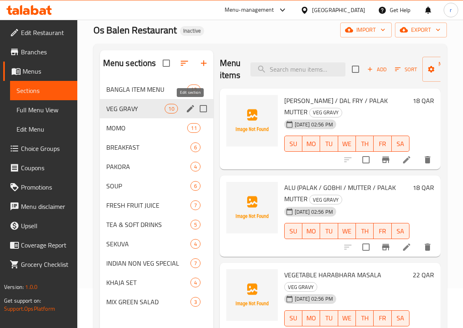
click at [187, 107] on icon "edit" at bounding box center [190, 109] width 10 height 10
click at [148, 113] on span "VEG GRAVY" at bounding box center [135, 109] width 59 height 10
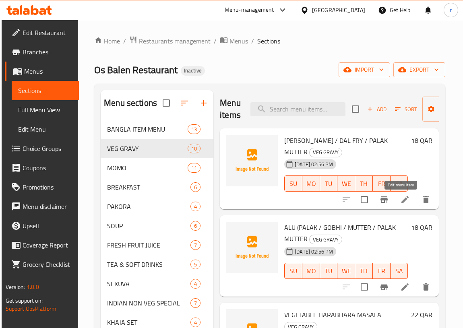
click at [402, 203] on icon at bounding box center [405, 200] width 10 height 10
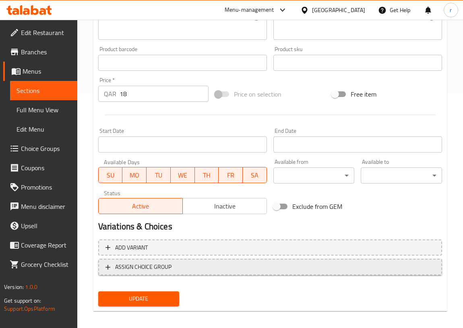
scroll to position [240, 0]
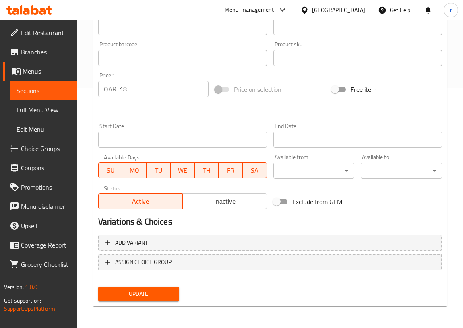
click at [157, 292] on span "Update" at bounding box center [139, 294] width 68 height 10
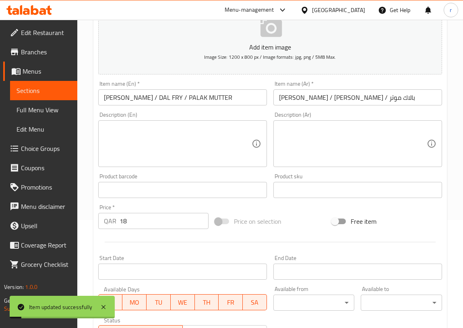
scroll to position [93, 0]
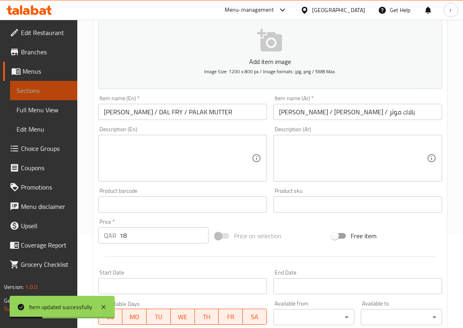
click at [40, 94] on span "Sections" at bounding box center [43, 91] width 54 height 10
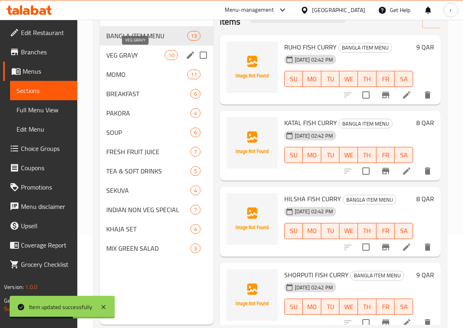
click at [127, 56] on span "VEG GRAVY" at bounding box center [135, 55] width 59 height 10
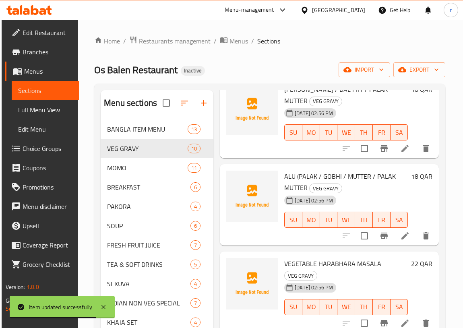
scroll to position [109, 0]
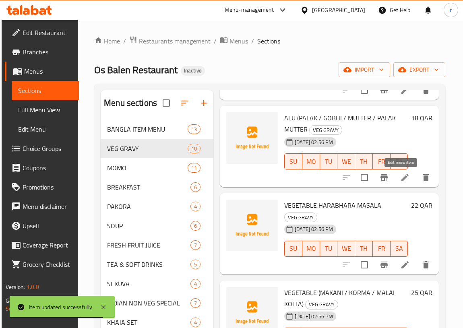
click at [400, 181] on icon at bounding box center [405, 178] width 10 height 10
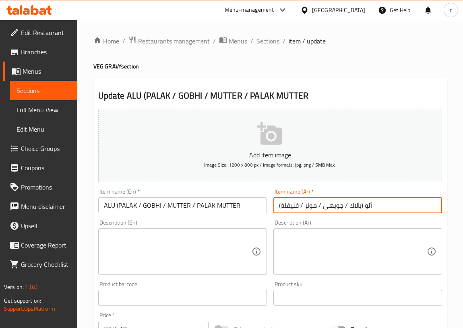
drag, startPoint x: 298, startPoint y: 205, endPoint x: 281, endPoint y: 205, distance: 16.5
click at [281, 205] on input "ألو (بالاك / جوبھي / موتر / فلیفلة)" at bounding box center [357, 205] width 169 height 16
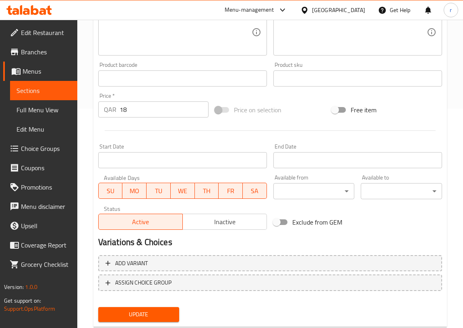
scroll to position [240, 0]
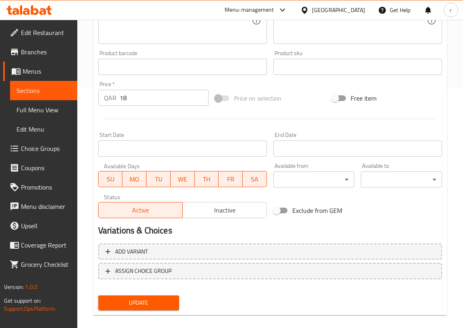
click at [157, 289] on div "Add item image Image Size: 1200 x 800 px / Image formats: jpg, png / 5MB Max. I…" at bounding box center [270, 90] width 350 height 448
click at [138, 299] on span "Update" at bounding box center [139, 303] width 68 height 10
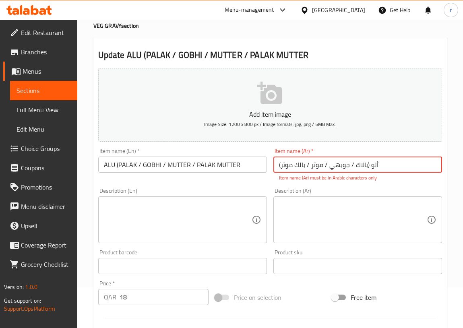
click at [402, 164] on input "ألو (بالاك / جوبھي / موتر / بالك موتر)" at bounding box center [357, 164] width 169 height 16
click at [366, 164] on input "ألو (بالاك / جوبھي / موتر / بالك موتر)" at bounding box center [357, 164] width 169 height 16
click at [375, 164] on input "ألو بالاك / جوبھي / موتر / بالك موتر)" at bounding box center [357, 164] width 169 height 16
type input "ألو بالاك / جوبھي / موتر / بالك موتر"
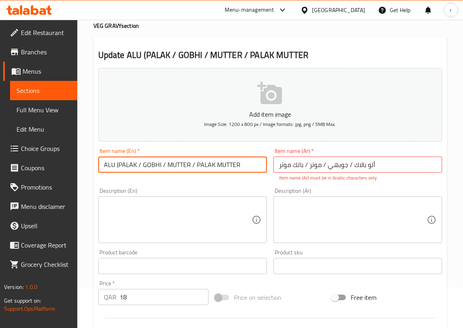
click at [116, 163] on input "ALU (PALAK / GOBHI / MUTTER / PALAK MUTTER" at bounding box center [182, 164] width 169 height 16
type input "ALU PALAK / GOBHI / MUTTER / PALAK MUTTER"
click at [408, 162] on input "ألو بالاك / جوبھي / موتر / بالك موتر" at bounding box center [357, 164] width 169 height 16
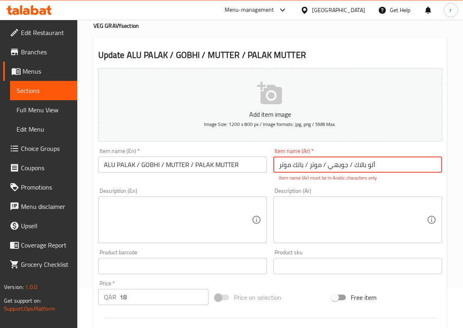
drag, startPoint x: 379, startPoint y: 165, endPoint x: 256, endPoint y: 173, distance: 123.4
click at [256, 173] on div "Add item image Image Size: 1200 x 800 px / Image formats: jpg, png / 5MB Max. I…" at bounding box center [270, 243] width 350 height 356
click at [323, 168] on input "text" at bounding box center [357, 164] width 169 height 16
paste input "ألو (بالاك / جوبھي / موتر / فلیفلة)"
click at [390, 164] on input "ألو (بالاك / جوبھي / موتر / فلیفلة)" at bounding box center [357, 164] width 169 height 16
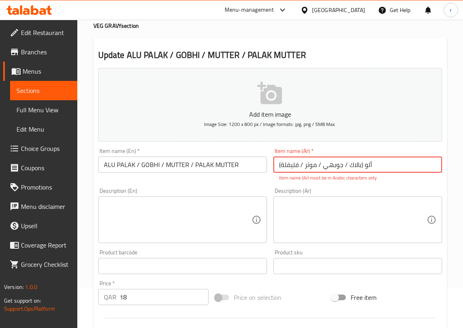
click at [275, 164] on input "ألو (بالاك / جوبھي / موتر / فلیفلة)" at bounding box center [357, 164] width 169 height 16
click at [278, 164] on input "ألو (بالاك / جوبھي / موتر / فلیفلة)" at bounding box center [357, 164] width 169 height 16
type input "ألو (بالاك / جوبھي / موتر / فلی)فلة"
drag, startPoint x: 401, startPoint y: 163, endPoint x: 263, endPoint y: 165, distance: 138.0
click at [263, 165] on div "Add item image Image Size: 1200 x 800 px / Image formats: jpg, png / 5MB Max. I…" at bounding box center [270, 243] width 350 height 356
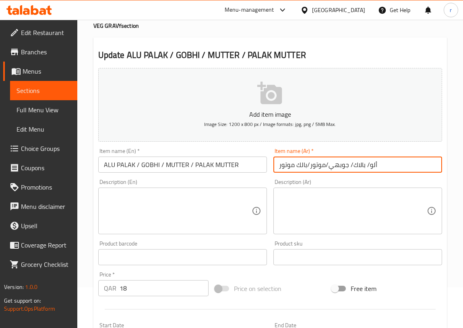
click at [366, 164] on input "ألو/ بالاك/ جوبهي/موتور/بالك موتور" at bounding box center [357, 164] width 169 height 16
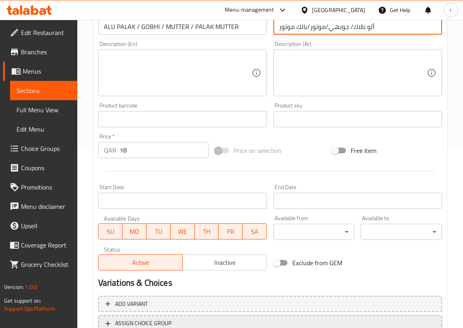
scroll to position [240, 0]
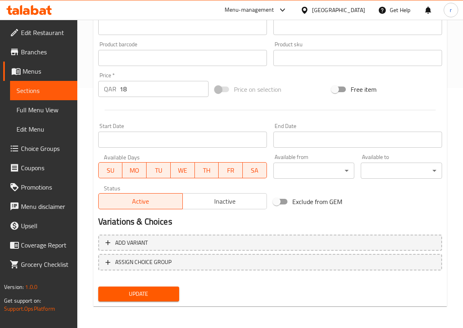
type input "ألو بالاك/ جوبهي/موتور/بالك موتور"
click at [168, 289] on span "Update" at bounding box center [139, 294] width 68 height 10
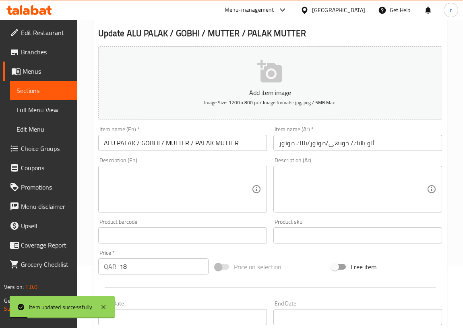
scroll to position [57, 0]
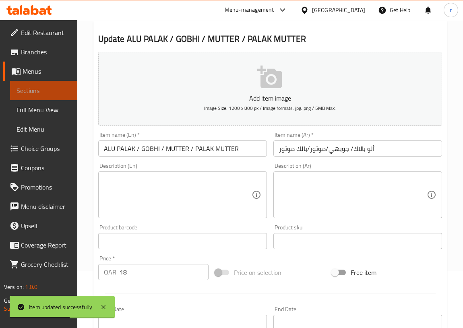
click at [25, 97] on link "Sections" at bounding box center [43, 90] width 67 height 19
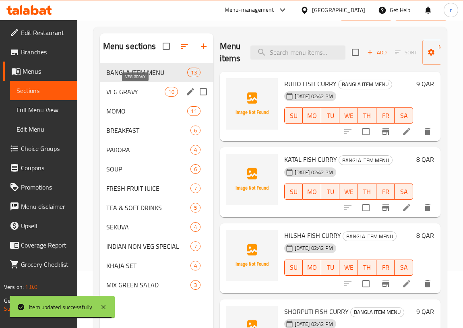
click at [128, 92] on span "VEG GRAVY" at bounding box center [135, 92] width 59 height 10
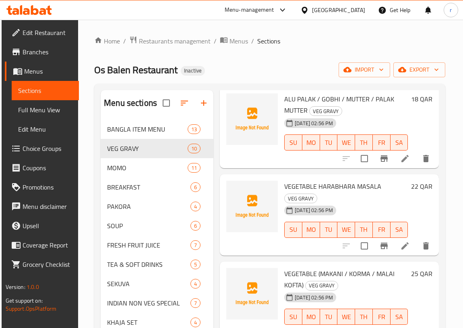
scroll to position [146, 0]
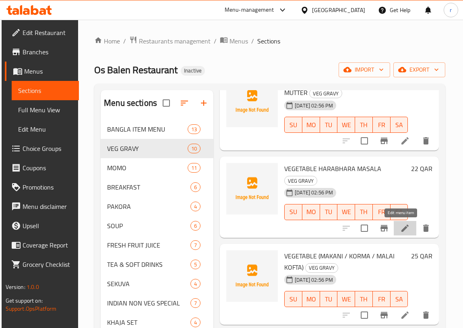
click at [402, 232] on icon at bounding box center [405, 228] width 10 height 10
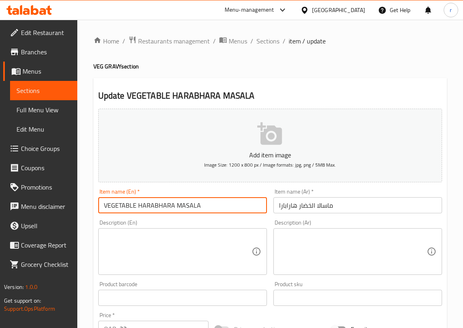
drag, startPoint x: 208, startPoint y: 206, endPoint x: 93, endPoint y: 204, distance: 115.1
click at [93, 204] on div "Update VEGETABLE HARABHARA MASALA Add item image Image Size: 1200 x 800 px / Im…" at bounding box center [269, 312] width 353 height 468
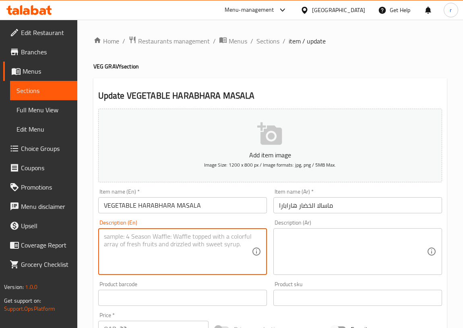
click at [192, 240] on textarea at bounding box center [178, 252] width 148 height 38
click at [240, 207] on input "VEGETABLE HARABHARA MASALA" at bounding box center [182, 205] width 169 height 16
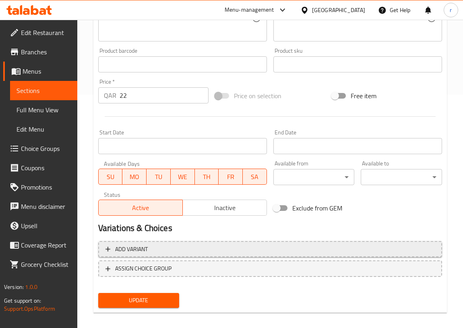
scroll to position [240, 0]
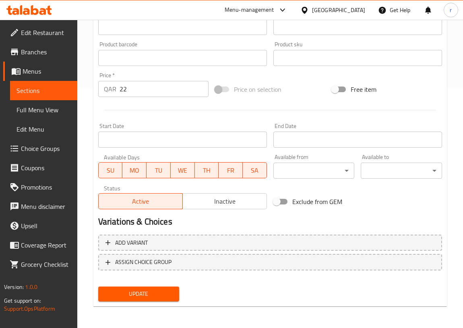
click at [149, 298] on button "Update" at bounding box center [138, 293] width 81 height 15
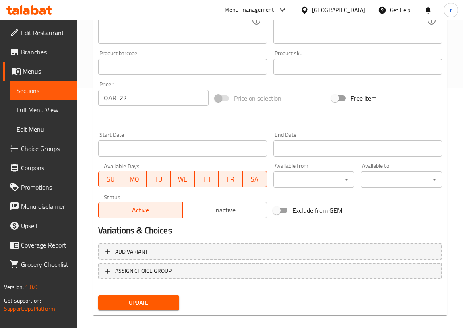
scroll to position [41, 0]
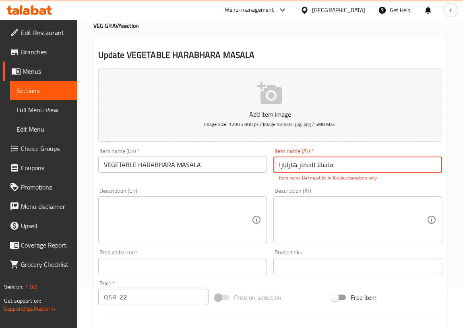
drag, startPoint x: 346, startPoint y: 161, endPoint x: 251, endPoint y: 168, distance: 95.6
click at [251, 168] on div "Add item image Image Size: 1200 x 800 px / Image formats: jpg, png / 5MB Max. I…" at bounding box center [270, 243] width 350 height 356
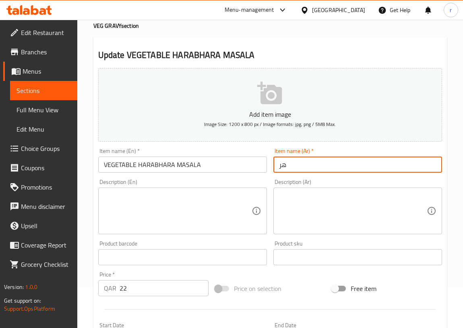
type input "ه"
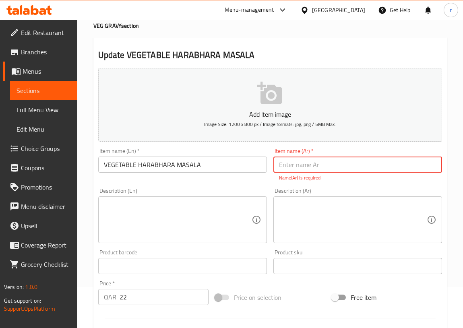
click at [336, 161] on input "text" at bounding box center [357, 164] width 169 height 16
paste input "ماسالا الخضار ھارابارا"
click at [370, 167] on input "ماسالا الخضار ھارابارا" at bounding box center [357, 164] width 169 height 16
click at [350, 164] on input "ماسالا الخضار ھارابارا" at bounding box center [357, 164] width 169 height 16
click at [358, 167] on input "ماسالا الخضار ھارابارا" at bounding box center [357, 164] width 169 height 16
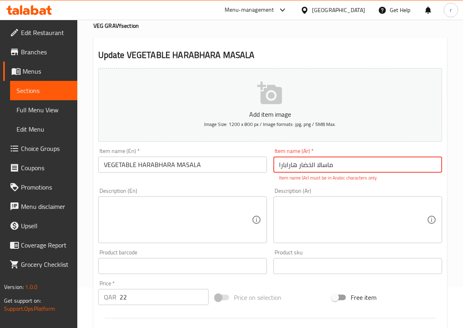
drag, startPoint x: 354, startPoint y: 167, endPoint x: 247, endPoint y: 175, distance: 107.3
click at [247, 175] on div "Add item image Image Size: 1200 x 800 px / Image formats: jpg, png / 5MB Max. I…" at bounding box center [270, 243] width 350 height 356
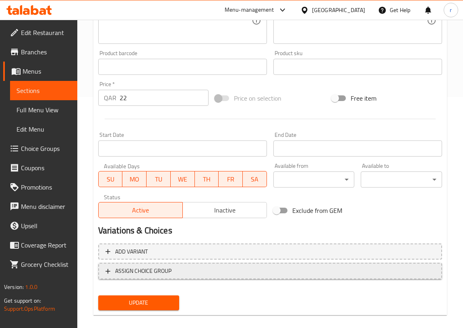
scroll to position [240, 0]
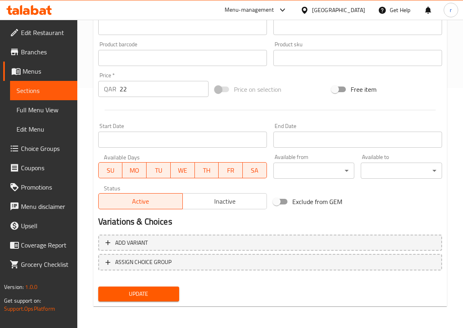
type input "ماسالا الخضار هاربارا"
click at [160, 295] on span "Update" at bounding box center [139, 294] width 68 height 10
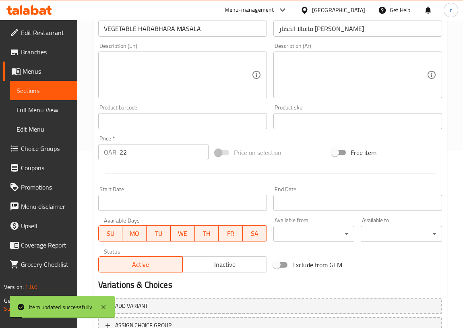
scroll to position [167, 0]
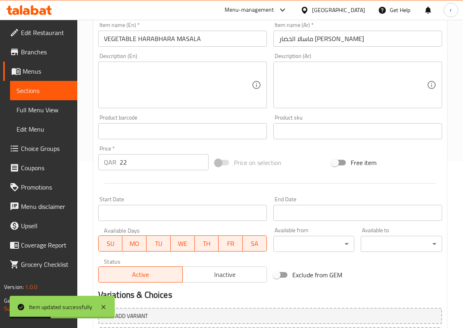
click at [46, 95] on link "Sections" at bounding box center [43, 90] width 67 height 19
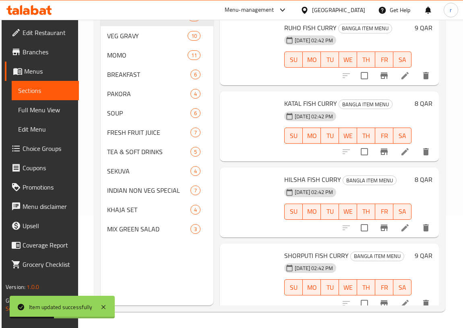
scroll to position [113, 0]
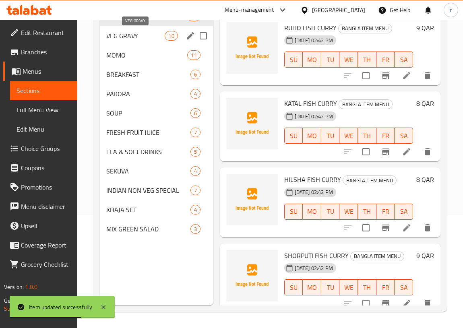
click at [126, 35] on span "VEG GRAVY" at bounding box center [135, 36] width 59 height 10
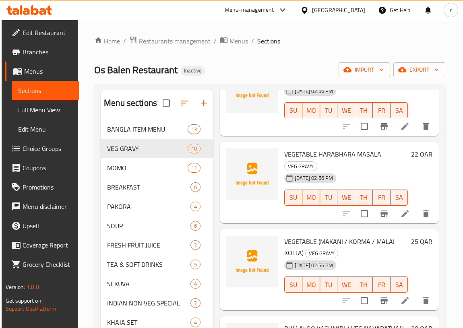
scroll to position [219, 0]
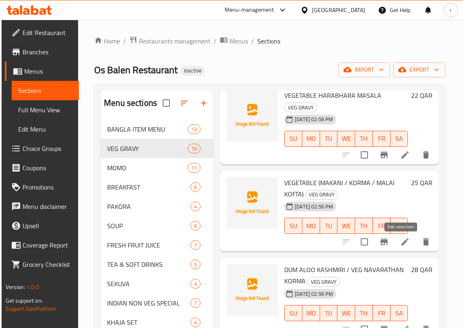
click at [401, 245] on icon at bounding box center [405, 242] width 10 height 10
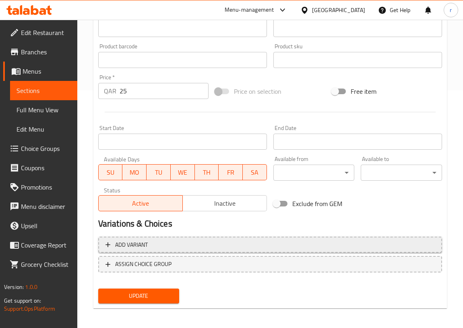
scroll to position [240, 0]
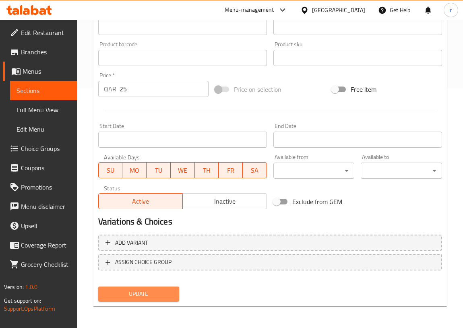
click at [153, 290] on span "Update" at bounding box center [139, 294] width 68 height 10
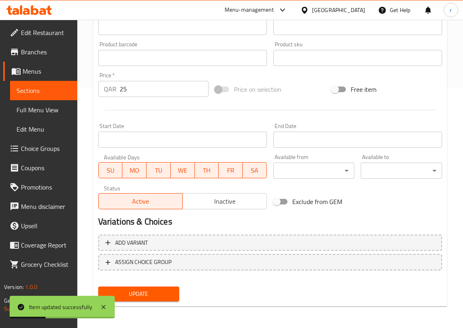
click at [44, 95] on span "Sections" at bounding box center [43, 91] width 54 height 10
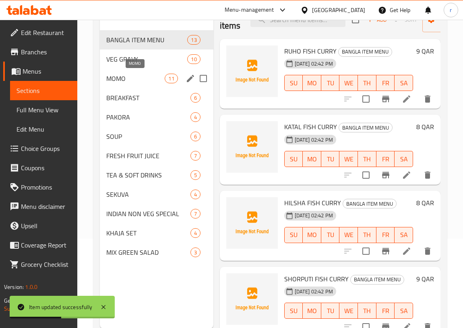
scroll to position [76, 0]
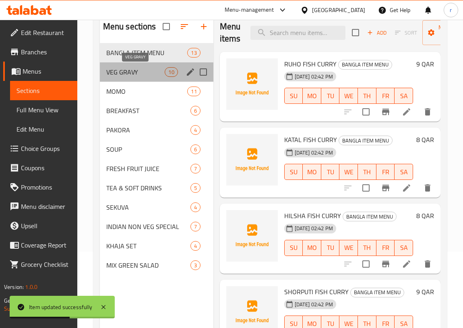
click at [120, 73] on span "VEG GRAVY" at bounding box center [135, 72] width 59 height 10
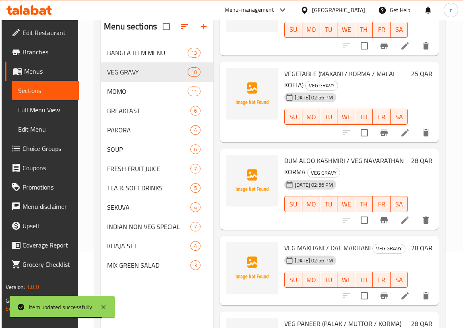
scroll to position [256, 0]
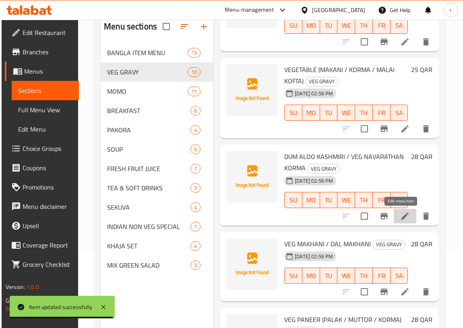
click at [402, 219] on icon at bounding box center [405, 216] width 10 height 10
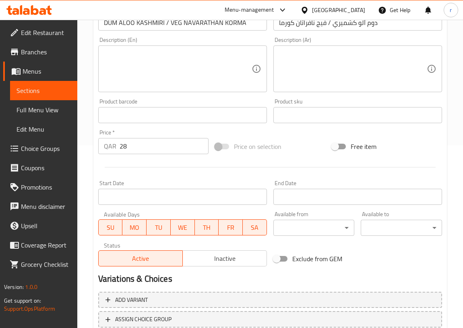
scroll to position [240, 0]
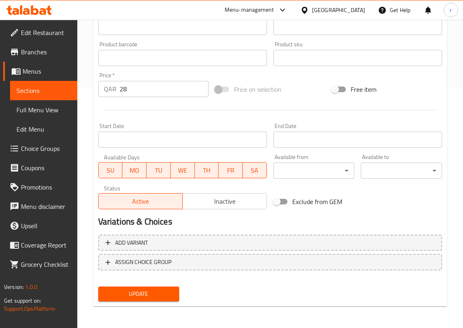
click at [177, 293] on button "Update" at bounding box center [138, 293] width 81 height 15
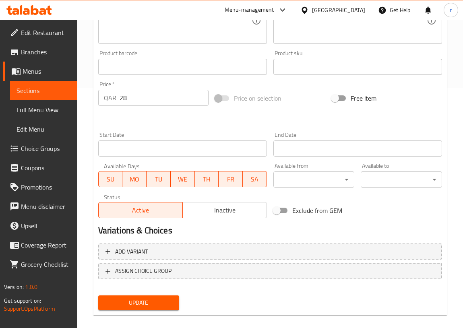
scroll to position [41, 0]
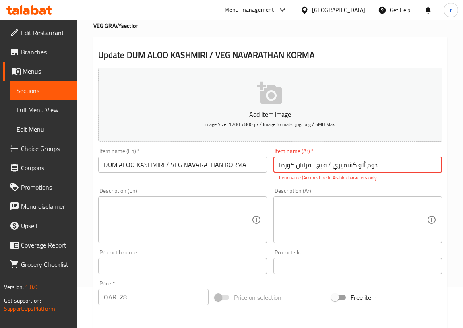
drag, startPoint x: 389, startPoint y: 165, endPoint x: 240, endPoint y: 173, distance: 149.1
click at [240, 173] on div "Add item image Image Size: 1200 x 800 px / Image formats: jpg, png / 5MB Max. I…" at bounding box center [270, 243] width 350 height 356
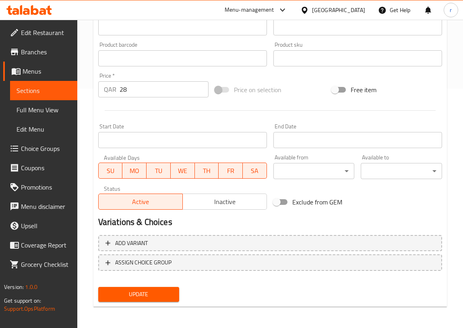
scroll to position [240, 0]
type input "دوم ألو كشميري/فيج نافراتان كورما"
click at [163, 289] on span "Update" at bounding box center [139, 294] width 68 height 10
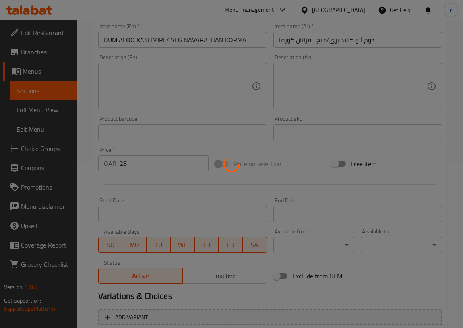
scroll to position [130, 0]
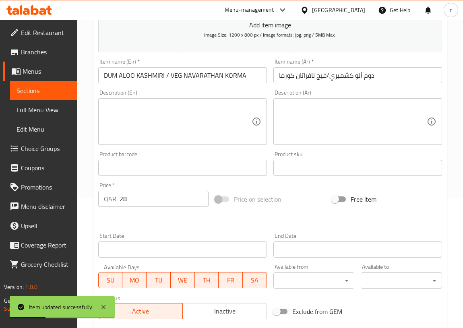
click at [55, 87] on span "Sections" at bounding box center [43, 91] width 54 height 10
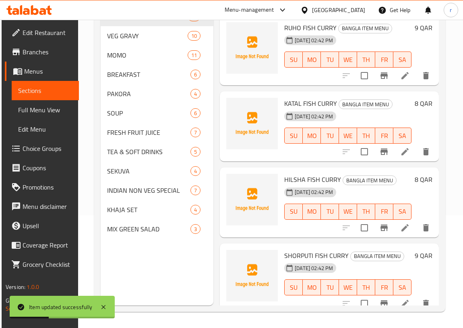
scroll to position [113, 0]
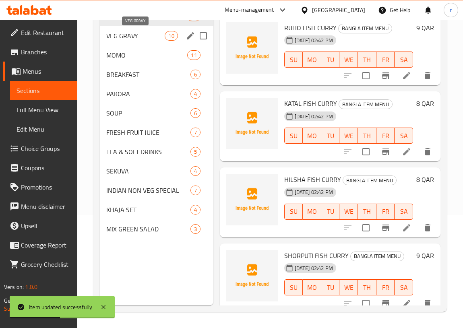
click at [128, 37] on span "VEG GRAVY" at bounding box center [135, 36] width 59 height 10
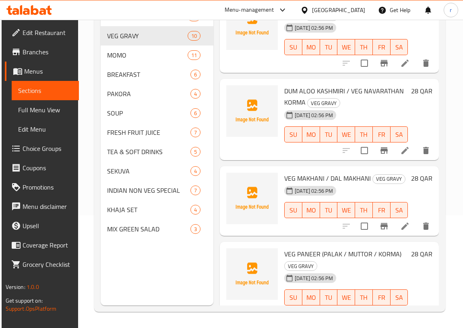
scroll to position [292, 0]
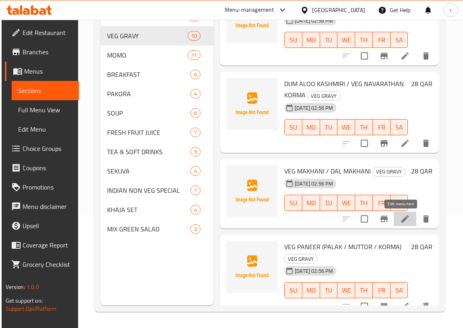
click at [405, 220] on icon at bounding box center [405, 219] width 10 height 10
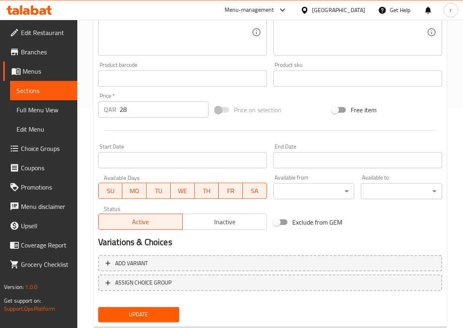
scroll to position [240, 0]
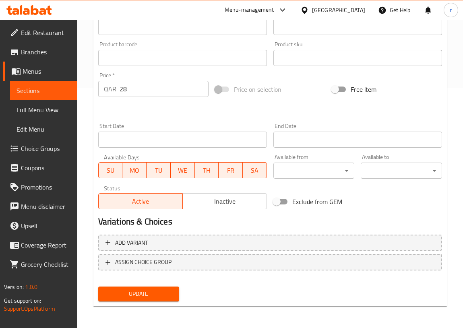
click at [156, 289] on span "Update" at bounding box center [139, 294] width 68 height 10
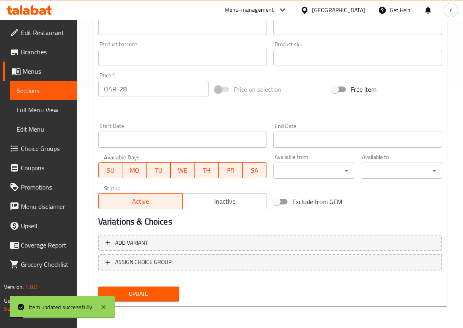
click at [58, 88] on span "Sections" at bounding box center [43, 91] width 54 height 10
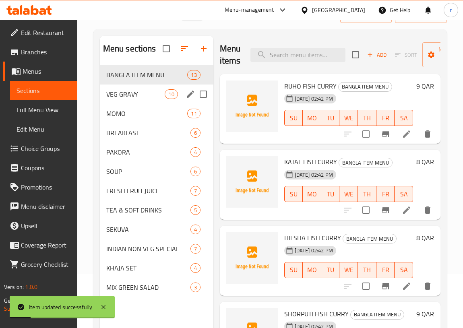
scroll to position [3, 0]
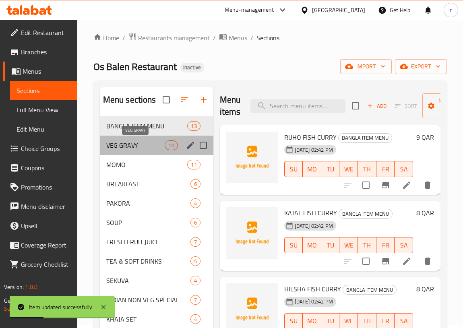
click at [118, 146] on span "VEG GRAVY" at bounding box center [135, 145] width 59 height 10
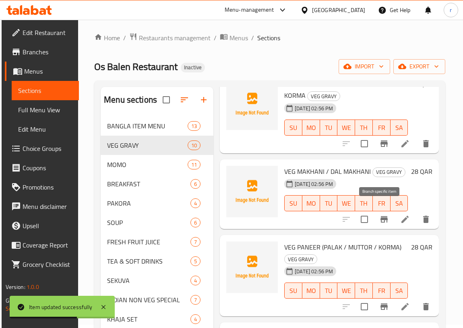
scroll to position [438, 0]
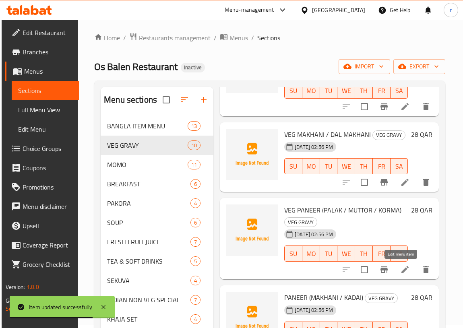
click at [401, 266] on icon at bounding box center [405, 270] width 10 height 10
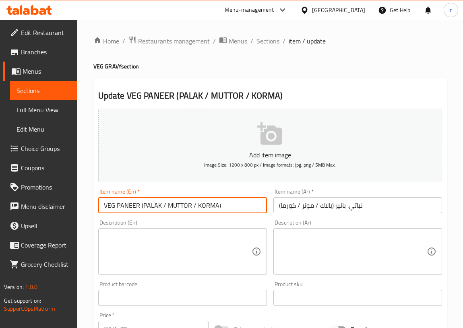
drag, startPoint x: 113, startPoint y: 205, endPoint x: 103, endPoint y: 205, distance: 10.1
click at [103, 205] on input "VEG PANEER (PALAK / MUTTOR / KORMA)" at bounding box center [182, 205] width 169 height 16
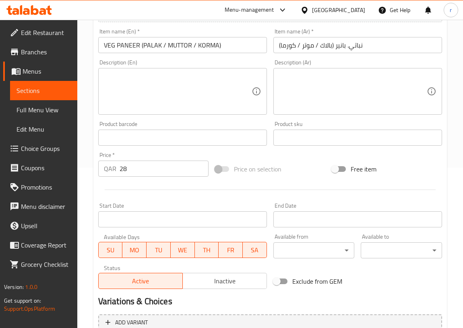
scroll to position [219, 0]
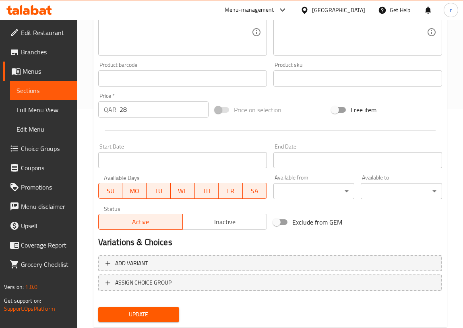
click at [165, 319] on button "Update" at bounding box center [138, 314] width 81 height 15
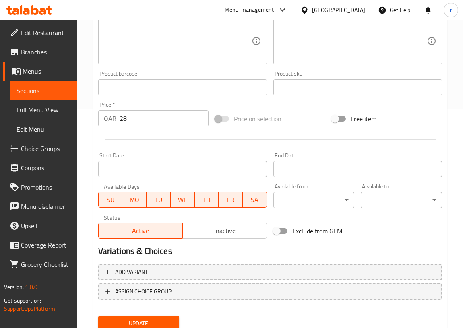
scroll to position [41, 0]
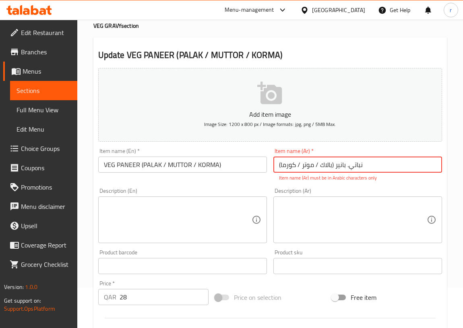
drag, startPoint x: 375, startPoint y: 165, endPoint x: 237, endPoint y: 169, distance: 138.1
click at [237, 169] on div "Add item image Image Size: 1200 x 800 px / Image formats: jpg, png / 5MB Max. I…" at bounding box center [270, 243] width 350 height 356
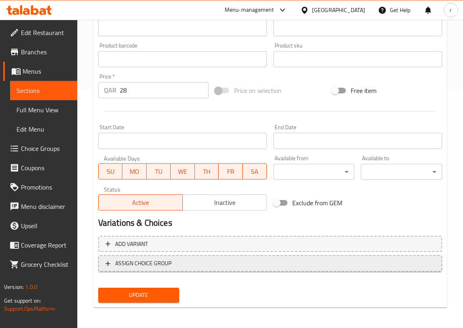
scroll to position [240, 0]
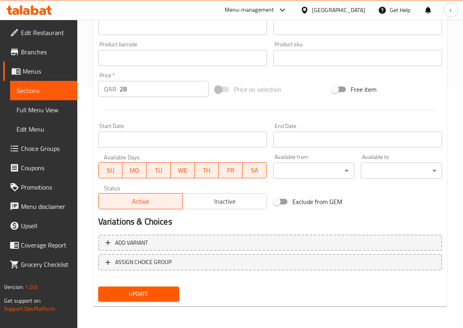
type input "نباتي.بانير (بالاك/موتور/كورما)"
click at [138, 289] on span "Update" at bounding box center [139, 294] width 68 height 10
click at [57, 94] on span "Sections" at bounding box center [43, 91] width 54 height 10
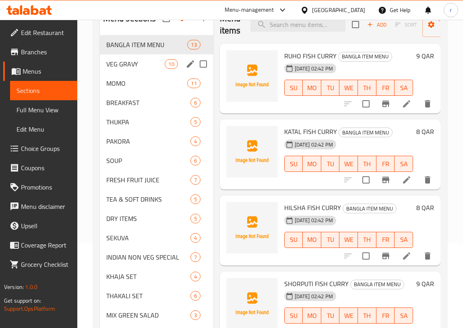
scroll to position [76, 0]
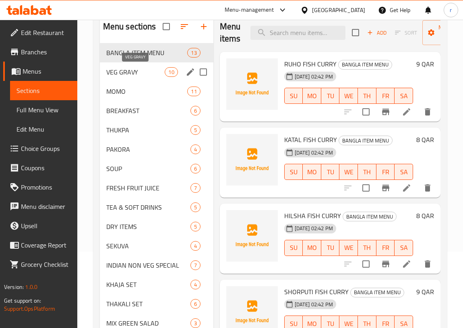
click at [128, 74] on span "VEG GRAVY" at bounding box center [135, 72] width 59 height 10
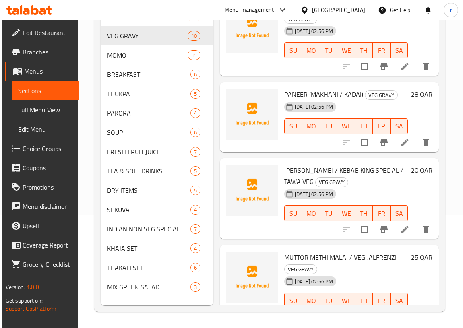
scroll to position [521, 0]
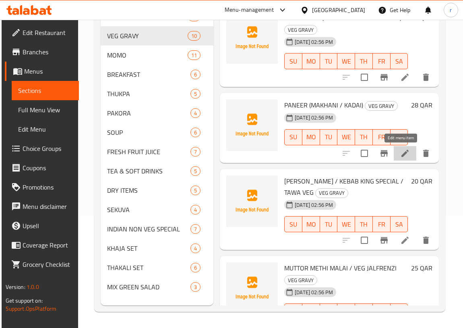
click at [401, 154] on icon at bounding box center [404, 153] width 7 height 7
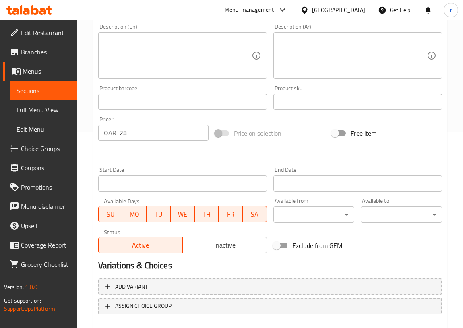
scroll to position [219, 0]
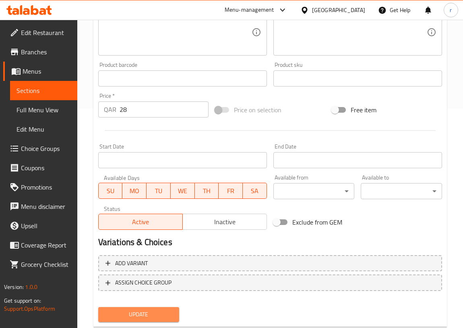
click at [152, 317] on span "Update" at bounding box center [139, 314] width 68 height 10
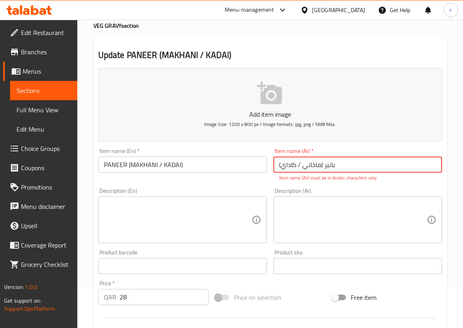
drag, startPoint x: 366, startPoint y: 165, endPoint x: 263, endPoint y: 170, distance: 103.1
click at [263, 170] on div "Add item image Image Size: 1200 x 800 px / Image formats: jpg, png / 5MB Max. I…" at bounding box center [270, 243] width 350 height 356
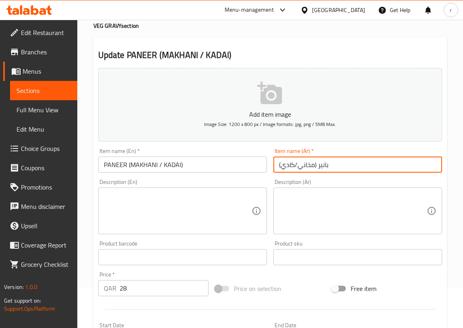
click at [286, 163] on input "بانير (مخاني/كادي)" at bounding box center [357, 164] width 169 height 16
click at [312, 164] on input "بانير (مخاني/كاداي)" at bounding box center [357, 164] width 169 height 16
click at [345, 163] on input "بانير (متخاني/كاداي)" at bounding box center [357, 164] width 169 height 16
click at [313, 163] on input "بانير (متخاني/كاداي)" at bounding box center [357, 164] width 169 height 16
click at [312, 164] on input "بانير (متخاني/كاداي)" at bounding box center [357, 164] width 169 height 16
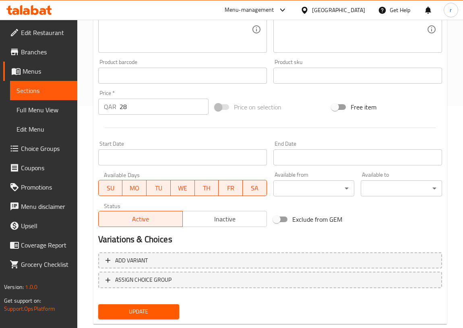
scroll to position [224, 0]
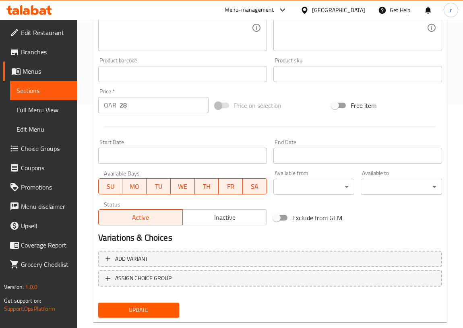
type input "بانير (ماخاني/كاداي)"
click at [153, 307] on span "Update" at bounding box center [139, 310] width 68 height 10
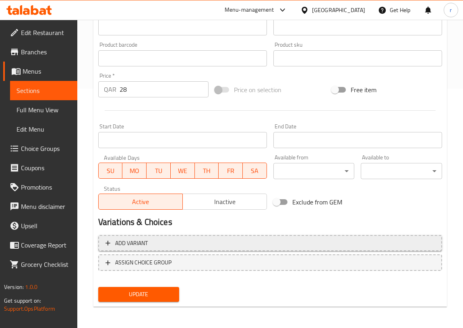
scroll to position [240, 0]
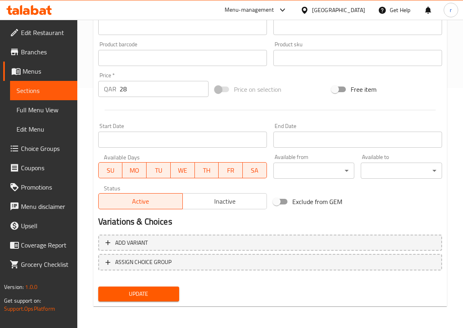
click at [162, 294] on span "Update" at bounding box center [139, 294] width 68 height 10
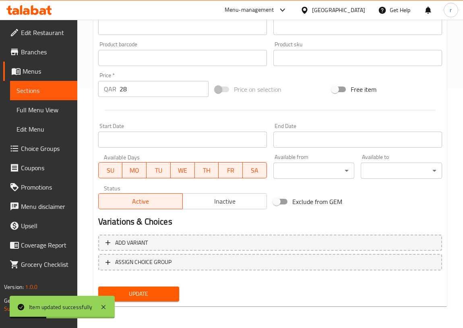
click at [33, 96] on link "Sections" at bounding box center [43, 90] width 67 height 19
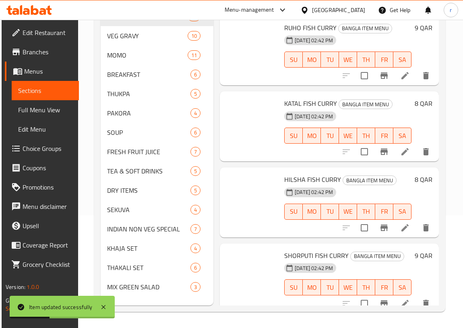
scroll to position [113, 0]
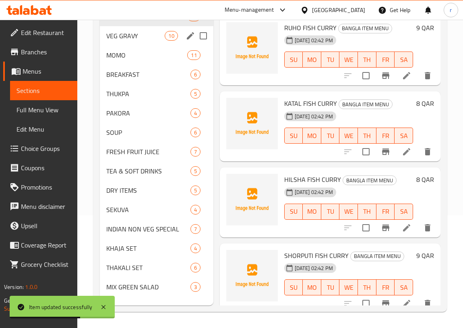
click at [126, 41] on div "VEG GRAVY 10" at bounding box center [156, 35] width 113 height 19
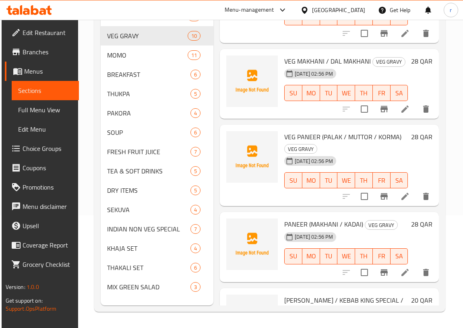
scroll to position [558, 0]
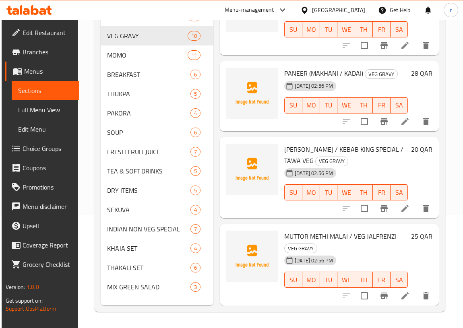
click at [402, 208] on li at bounding box center [404, 208] width 23 height 14
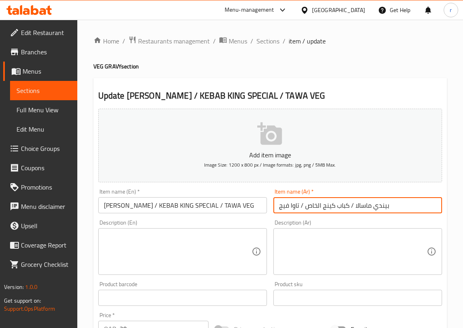
drag, startPoint x: 320, startPoint y: 204, endPoint x: 306, endPoint y: 206, distance: 14.7
click at [306, 206] on input "بیندي ماسالا / كباب كینج الخاص / تاوا فیج" at bounding box center [357, 205] width 169 height 16
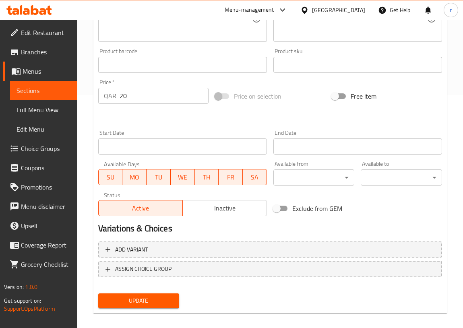
scroll to position [240, 0]
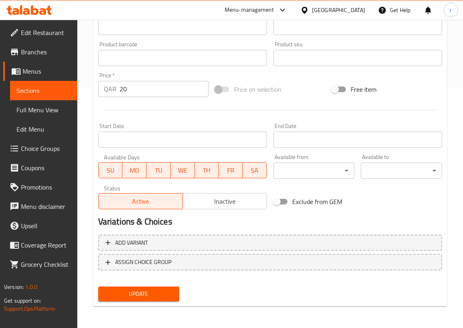
click at [152, 289] on div "Add item image Image Size: 1200 x 800 px / Image formats: jpg, png / 5MB Max. I…" at bounding box center [270, 85] width 350 height 439
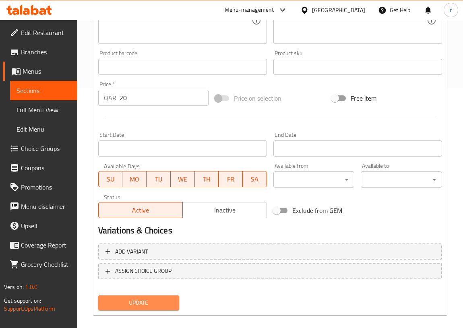
click at [148, 298] on span "Update" at bounding box center [139, 303] width 68 height 10
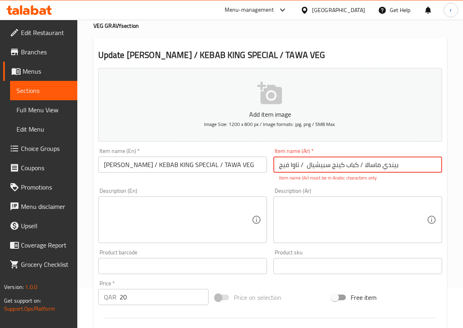
drag, startPoint x: 410, startPoint y: 164, endPoint x: 277, endPoint y: 171, distance: 132.6
click at [277, 171] on input "بیندي ماسالا / كباب كینج سبيشيال / تاوا فیج" at bounding box center [357, 164] width 169 height 16
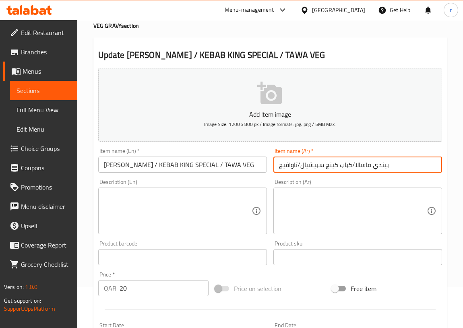
click at [287, 164] on input "بيندي ماسالا/كباب كينج سبيشيال/تاوافيج" at bounding box center [357, 164] width 169 height 16
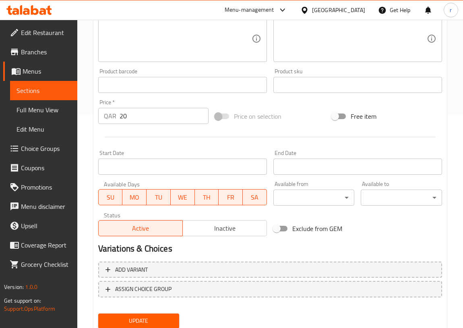
scroll to position [240, 0]
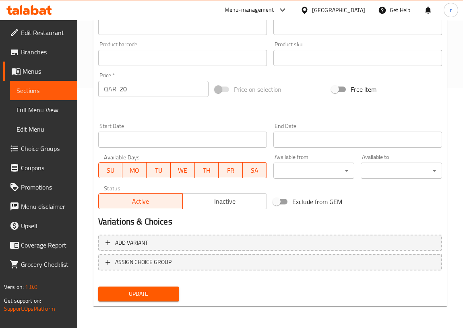
type input "بيندي ماسالا/كباب كينج سبيشيال/تاوا فيج"
click at [140, 298] on span "Update" at bounding box center [139, 294] width 68 height 10
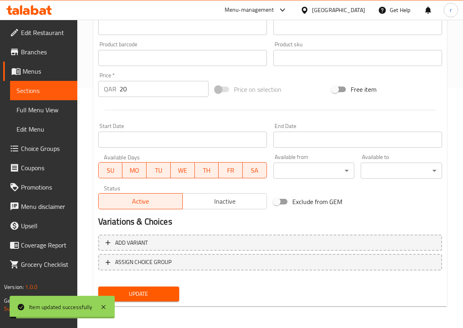
click at [25, 86] on span "Sections" at bounding box center [43, 91] width 54 height 10
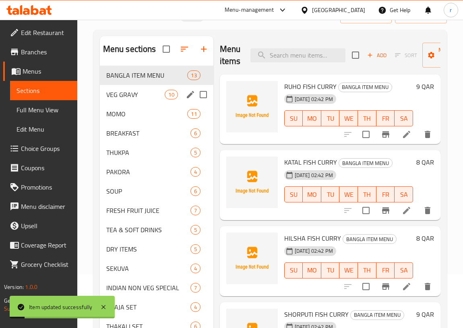
scroll to position [40, 0]
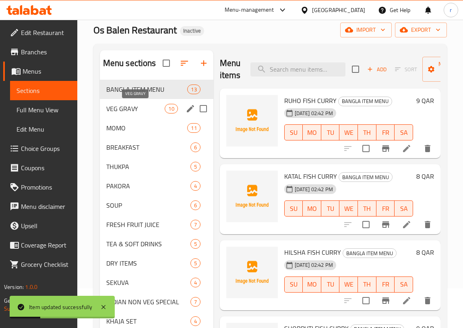
click at [133, 111] on span "VEG GRAVY" at bounding box center [135, 109] width 59 height 10
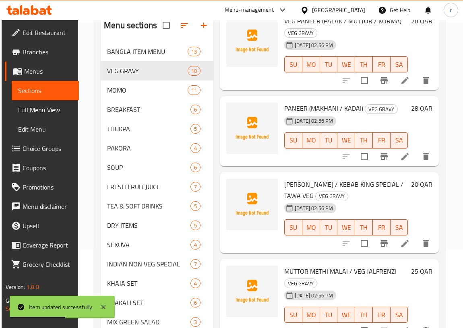
scroll to position [113, 0]
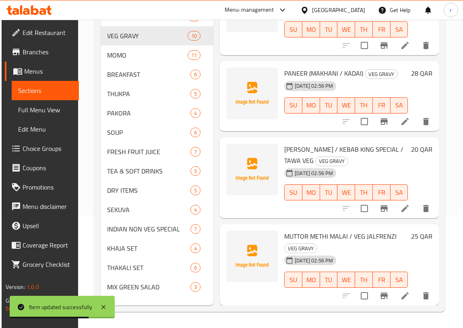
click at [400, 291] on icon at bounding box center [405, 296] width 10 height 10
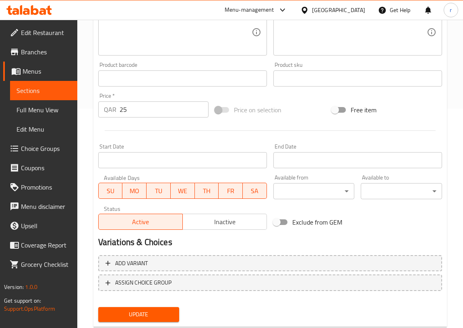
scroll to position [240, 0]
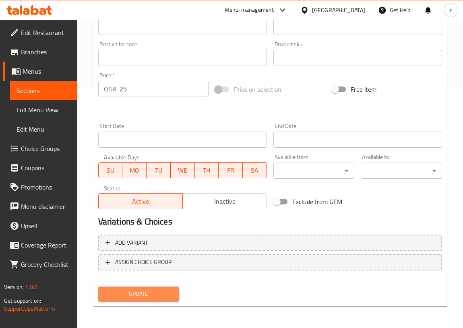
click at [145, 291] on span "Update" at bounding box center [139, 294] width 68 height 10
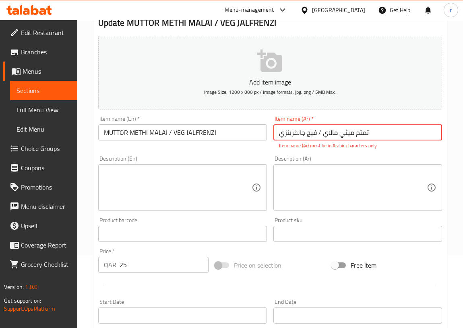
scroll to position [66, 0]
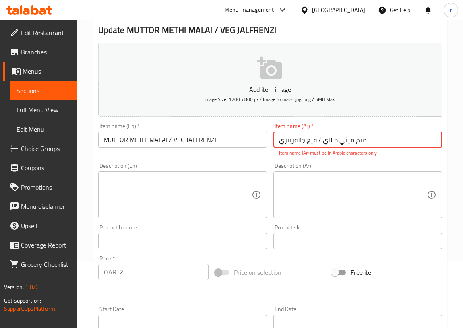
drag, startPoint x: 388, startPoint y: 137, endPoint x: 271, endPoint y: 146, distance: 117.0
click at [271, 146] on div "Item name (Ar)   * تمتم میثي مالاي / فیج جالفرینزي Item name (Ar) * Item name (…" at bounding box center [357, 140] width 175 height 40
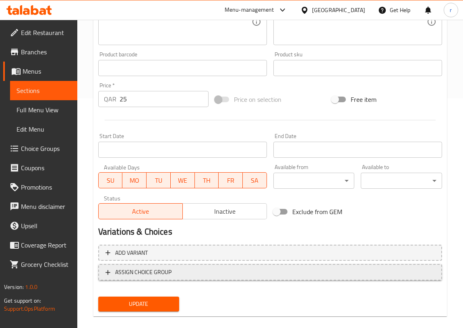
scroll to position [240, 0]
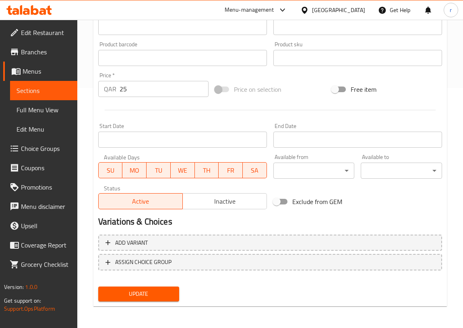
click at [165, 292] on span "Update" at bounding box center [139, 294] width 68 height 10
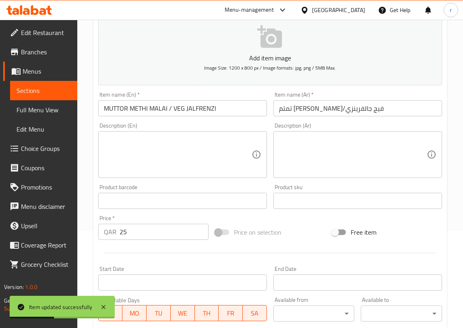
scroll to position [57, 0]
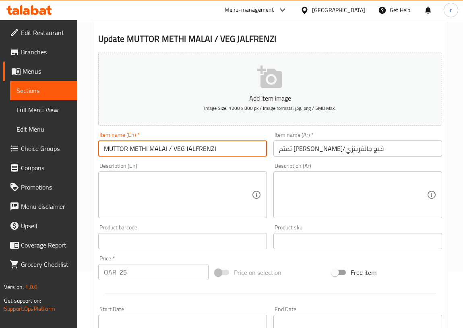
drag, startPoint x: 128, startPoint y: 148, endPoint x: 100, endPoint y: 149, distance: 27.8
click at [100, 149] on input "MUTTOR METHI MALAI / VEG JALFRENZI" at bounding box center [182, 148] width 169 height 16
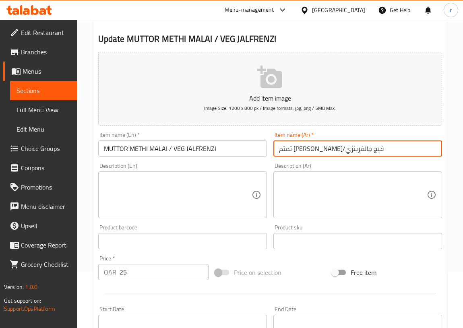
drag, startPoint x: 352, startPoint y: 147, endPoint x: 368, endPoint y: 147, distance: 15.7
click at [368, 147] on input "تمتم ميثي مالاي/فيج جالفرينزي" at bounding box center [357, 148] width 169 height 16
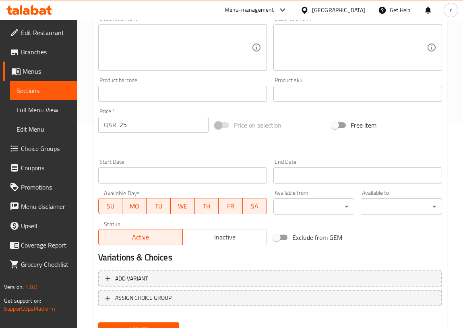
scroll to position [240, 0]
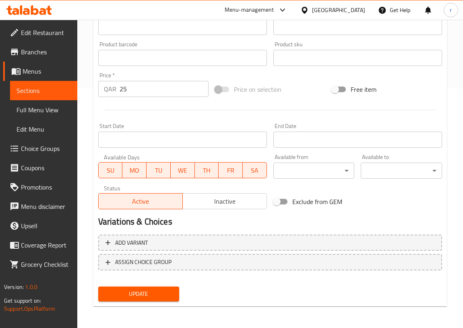
type input "موتور ميثي مالاي/فيج جالفرينزي"
click at [156, 290] on span "Update" at bounding box center [139, 294] width 68 height 10
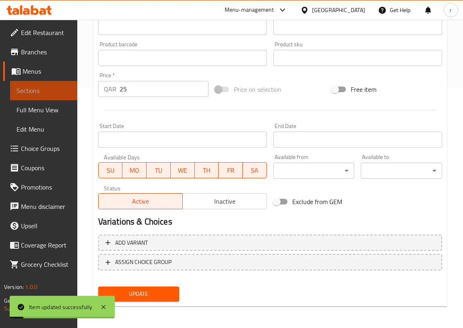
click at [37, 90] on span "Sections" at bounding box center [43, 91] width 54 height 10
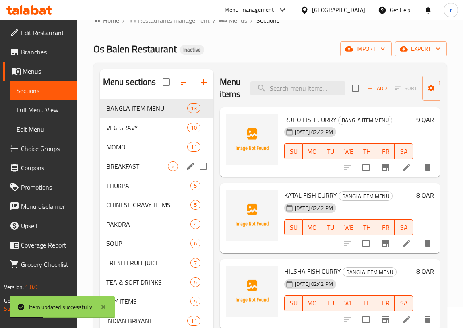
scroll to position [18, 0]
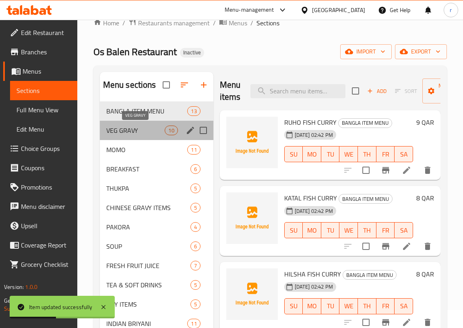
click at [123, 133] on span "VEG GRAVY" at bounding box center [135, 131] width 59 height 10
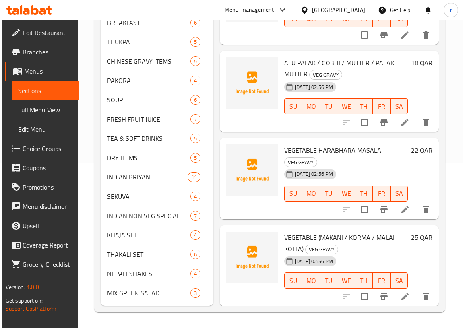
drag, startPoint x: 49, startPoint y: 110, endPoint x: 37, endPoint y: 138, distance: 31.0
click at [49, 110] on span "Full Menu View" at bounding box center [45, 110] width 54 height 10
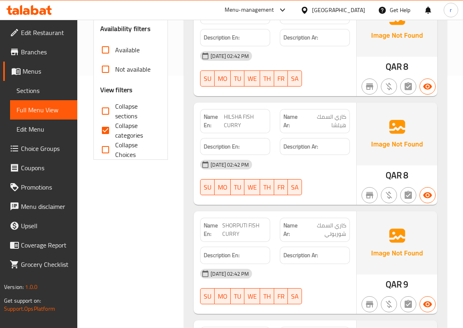
scroll to position [256, 0]
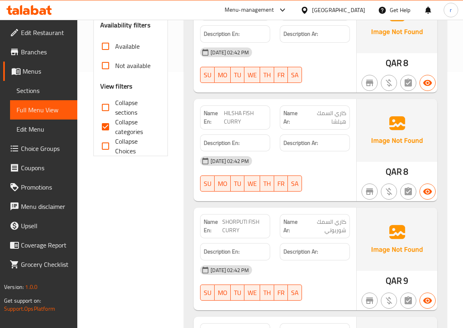
click at [117, 107] on span "Collapse sections" at bounding box center [135, 107] width 40 height 19
click at [115, 107] on input "Collapse sections" at bounding box center [105, 107] width 19 height 19
checkbox input "true"
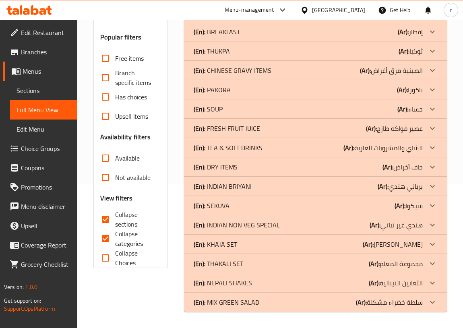
scroll to position [144, 0]
click at [124, 232] on span "Collapse categories" at bounding box center [135, 238] width 40 height 19
click at [115, 232] on input "Collapse categories" at bounding box center [105, 238] width 19 height 19
checkbox input "false"
click at [397, 105] on div "(En): SOUP (Ar): حساء" at bounding box center [308, 109] width 229 height 10
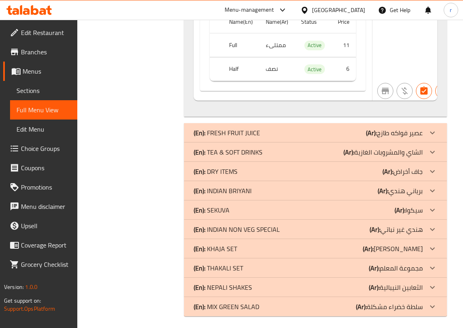
scroll to position [1581, 0]
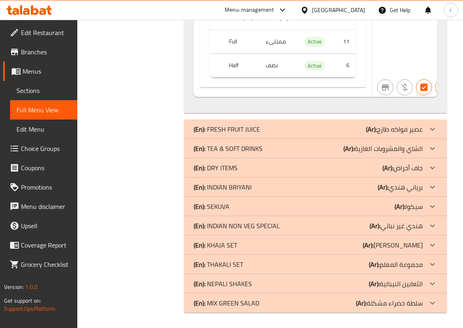
click at [410, 225] on p "(Ar): ھندي غیر نباتي" at bounding box center [395, 226] width 53 height 10
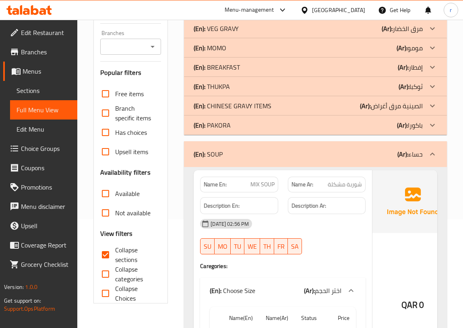
scroll to position [8, 0]
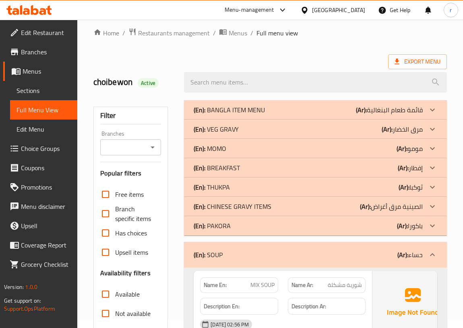
click at [424, 134] on div at bounding box center [431, 128] width 19 height 19
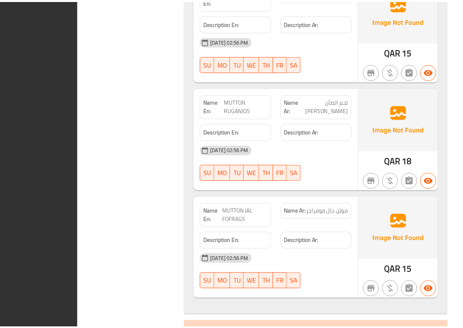
scroll to position [3528, 0]
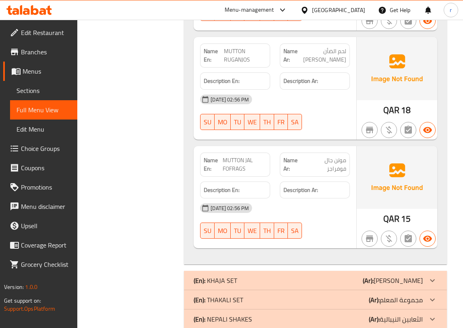
click at [284, 10] on icon at bounding box center [282, 9] width 5 height 3
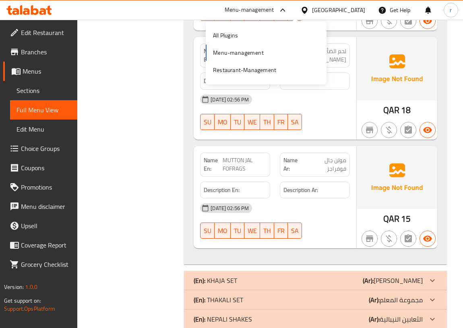
click at [287, 10] on icon at bounding box center [283, 10] width 10 height 10
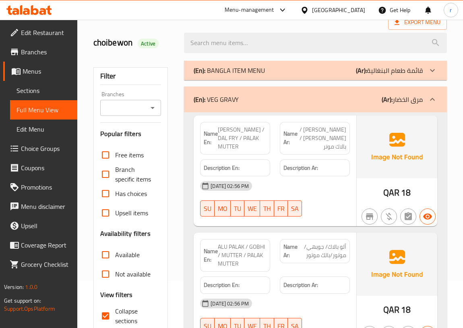
scroll to position [0, 0]
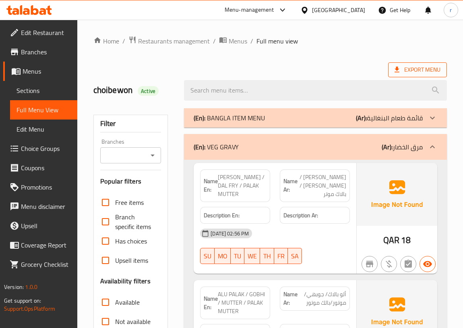
click at [418, 70] on span "Export Menu" at bounding box center [417, 70] width 46 height 10
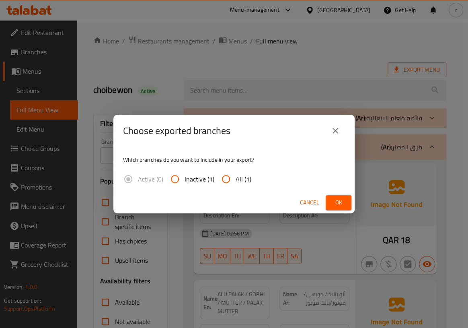
click at [241, 178] on span "All (1)" at bounding box center [244, 179] width 16 height 10
click at [236, 178] on input "All (1)" at bounding box center [225, 178] width 19 height 19
radio input "true"
click at [329, 205] on button "Ok" at bounding box center [339, 202] width 26 height 15
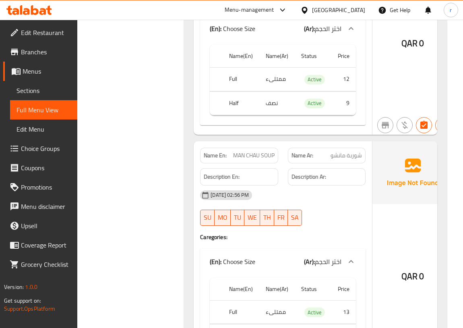
scroll to position [2048, 0]
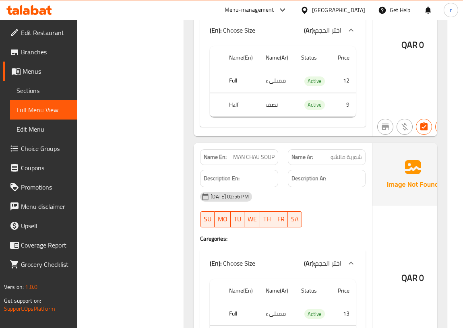
click at [38, 92] on span "Sections" at bounding box center [43, 91] width 54 height 10
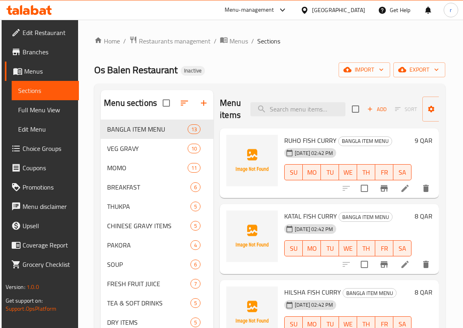
click at [28, 53] on span "Branches" at bounding box center [48, 52] width 50 height 10
